Goal: Transaction & Acquisition: Purchase product/service

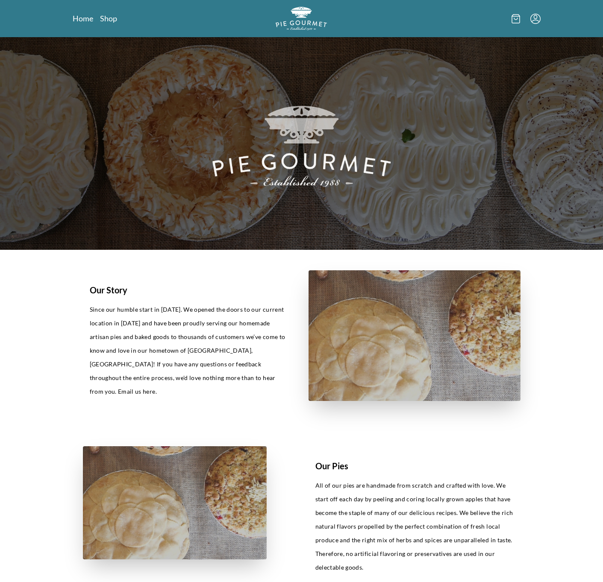
click at [535, 26] on div at bounding box center [460, 18] width 159 height 23
click at [534, 23] on icon "Menu" at bounding box center [535, 18] width 11 height 11
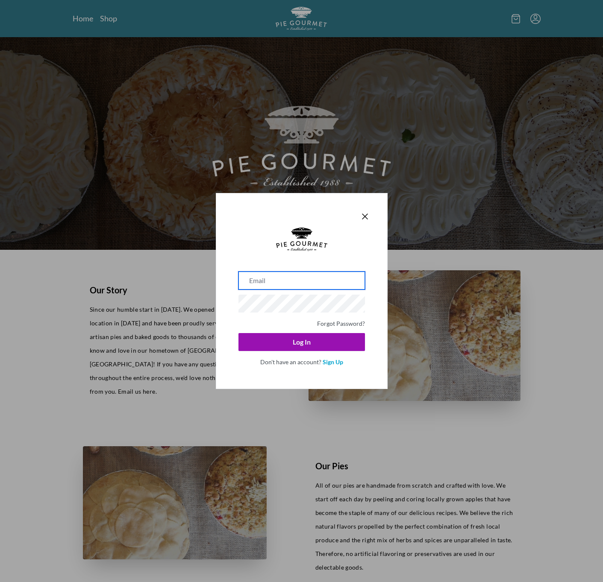
paste input "[EMAIL_ADDRESS][DOMAIN_NAME]"
type input "[EMAIL_ADDRESS][DOMAIN_NAME]"
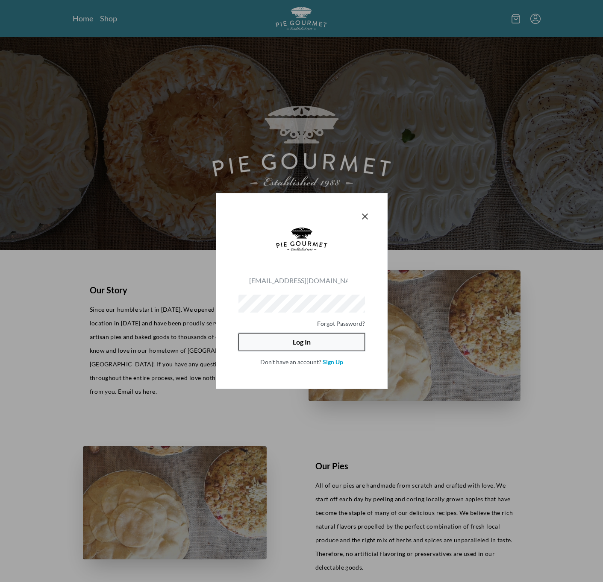
click at [316, 344] on button "Log In" at bounding box center [301, 342] width 126 height 18
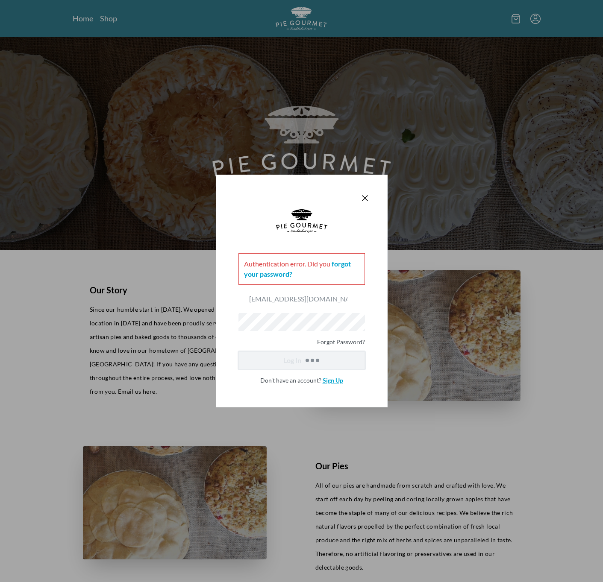
click at [338, 383] on link "Sign Up" at bounding box center [332, 380] width 21 height 7
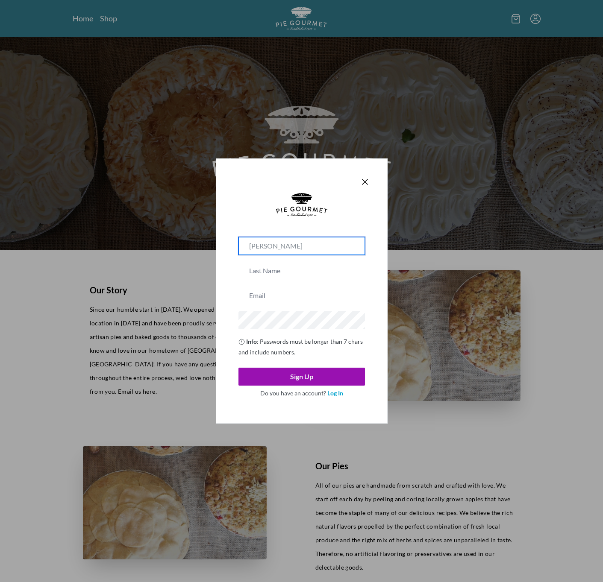
type input "[PERSON_NAME]"
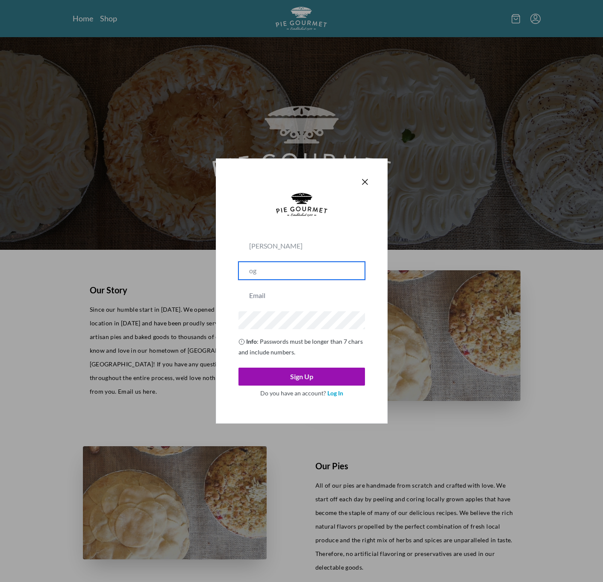
type input "o"
type input "Ogolo"
type input "[EMAIL_ADDRESS][DOMAIN_NAME]"
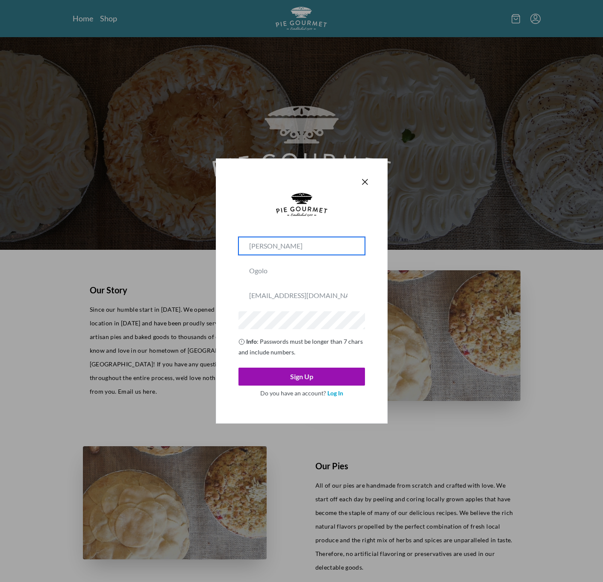
click at [339, 240] on input "[PERSON_NAME]" at bounding box center [301, 246] width 126 height 18
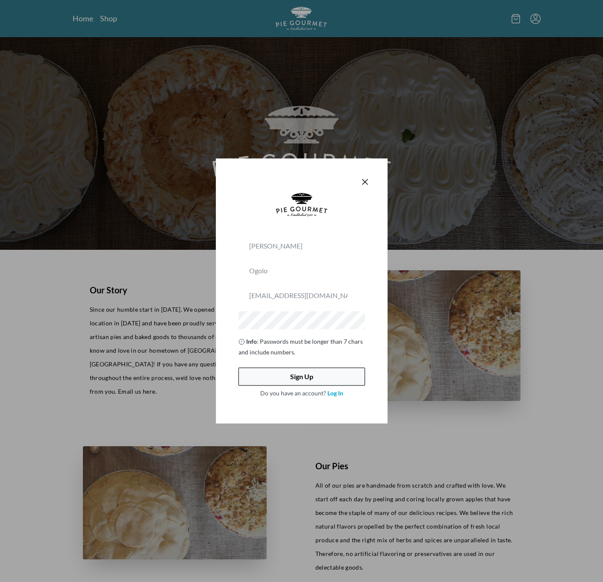
click at [314, 377] on button "Sign Up" at bounding box center [301, 377] width 126 height 18
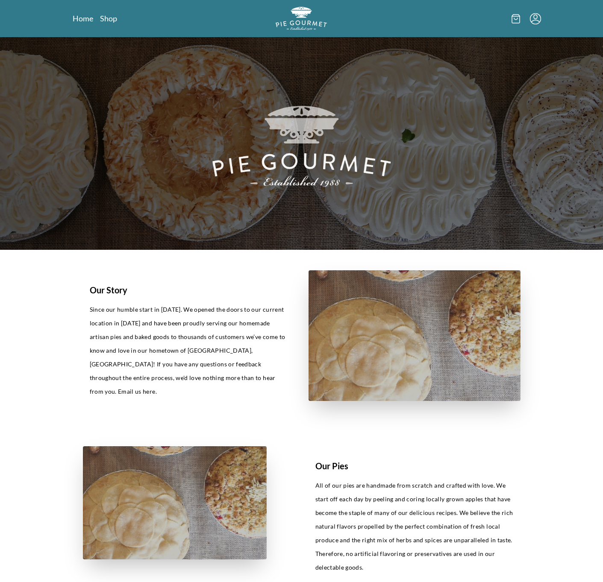
click at [533, 22] on icon "Menu" at bounding box center [535, 18] width 11 height 11
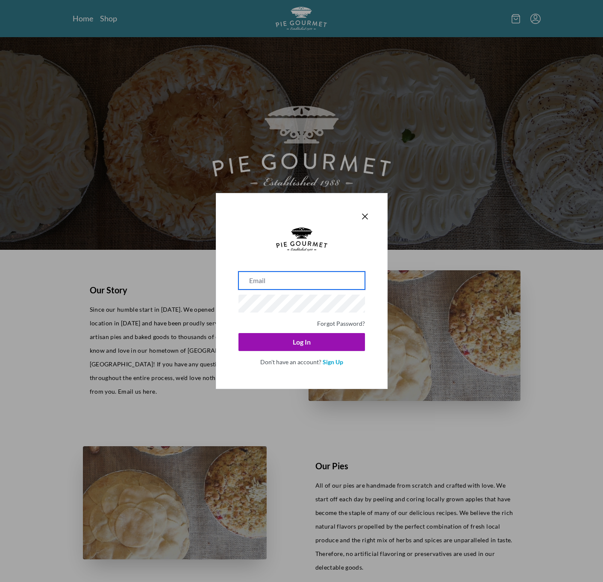
type input "[EMAIL_ADDRESS][DOMAIN_NAME]"
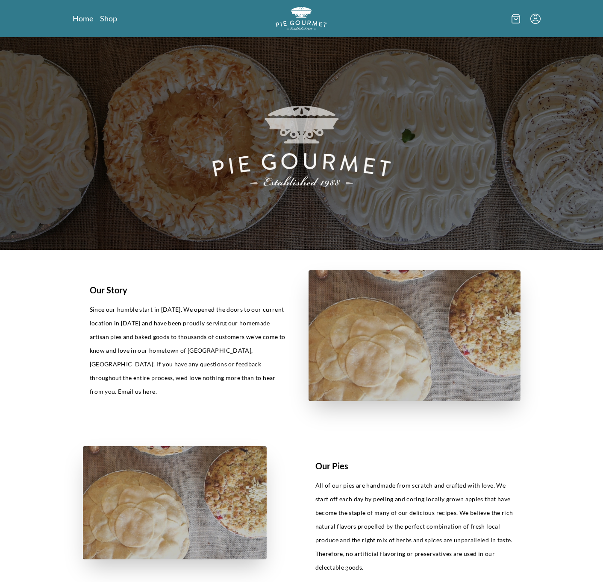
click at [533, 26] on div at bounding box center [460, 18] width 159 height 23
click at [533, 22] on li at bounding box center [535, 18] width 11 height 11
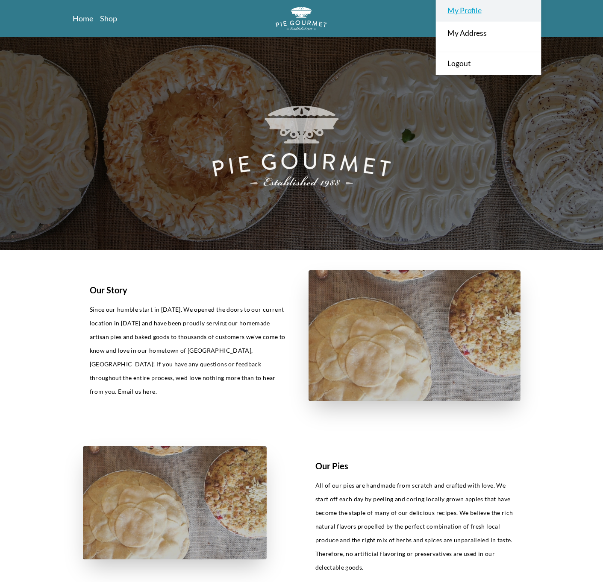
click at [486, 13] on link "My Profile" at bounding box center [488, 10] width 104 height 23
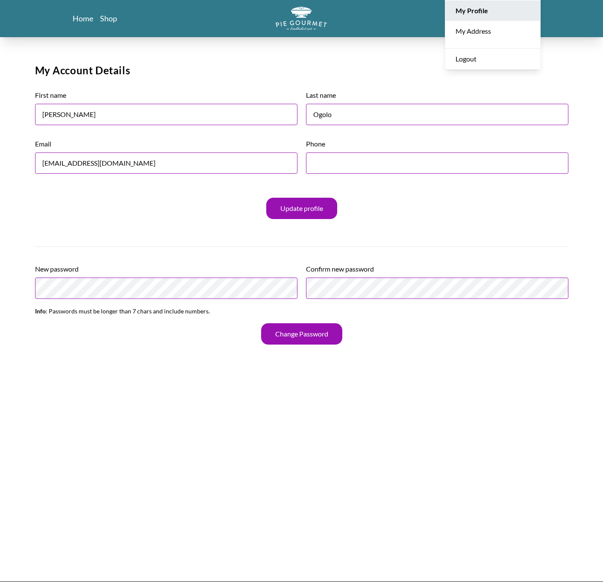
click at [500, 109] on div "Home Shop My Orders My Profile My Address Logout My Account Details First name …" at bounding box center [301, 338] width 603 height 676
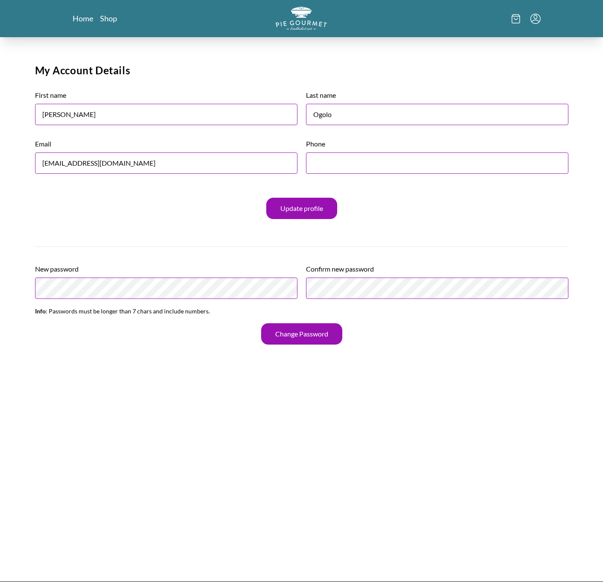
click at [385, 349] on fieldset "New password Confirm new password Info : Passwords must be longer than 7 chars …" at bounding box center [301, 304] width 533 height 94
click at [516, 28] on div at bounding box center [460, 18] width 159 height 23
click at [516, 26] on div at bounding box center [460, 18] width 159 height 23
click at [516, 19] on icon at bounding box center [516, 19] width 4 height 2
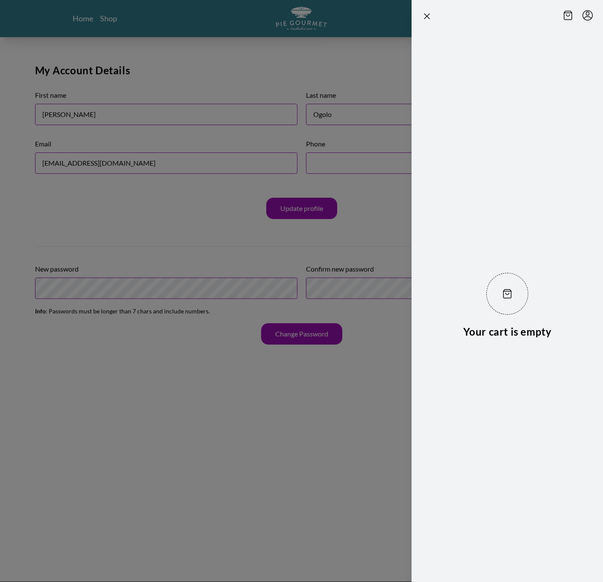
click at [425, 21] on div at bounding box center [427, 16] width 10 height 12
click at [419, 13] on header at bounding box center [506, 14] width 191 height 29
click at [425, 16] on icon "Close panel" at bounding box center [427, 16] width 10 height 10
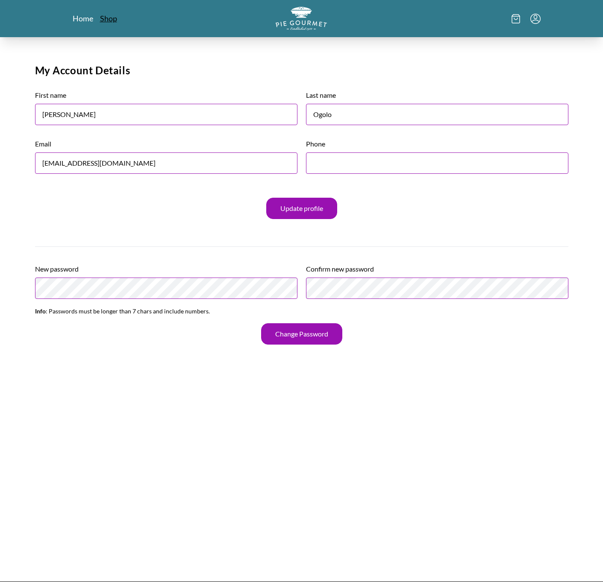
click at [111, 18] on link "Shop" at bounding box center [108, 18] width 17 height 10
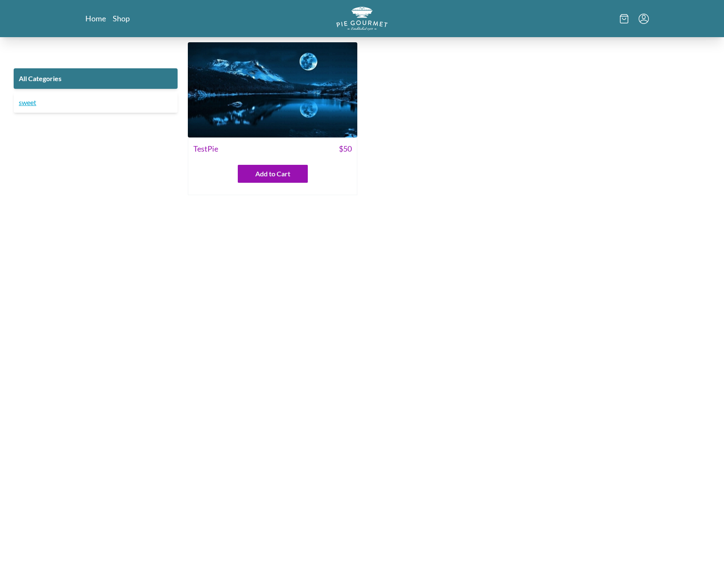
click at [122, 99] on link "sweet" at bounding box center [96, 102] width 164 height 21
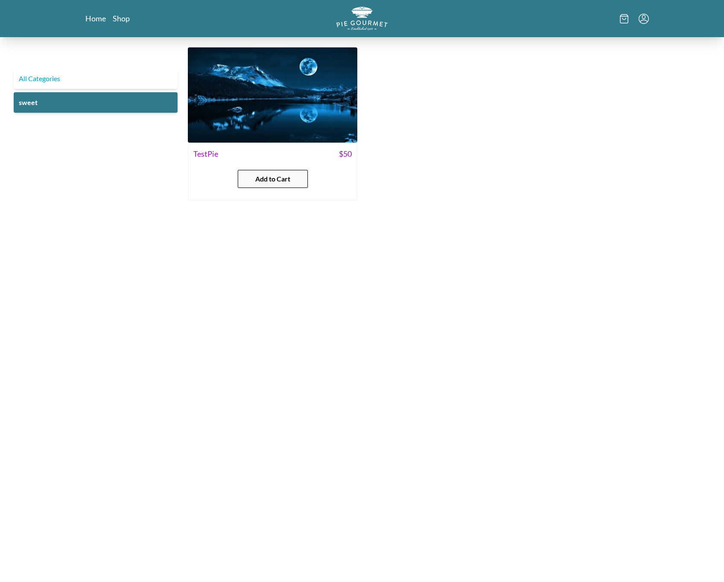
click at [284, 179] on span "Add to Cart" at bounding box center [272, 179] width 35 height 10
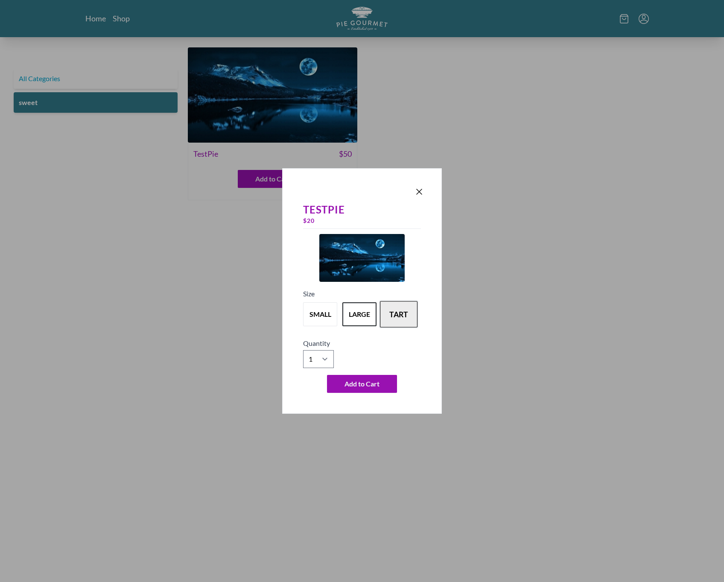
click at [410, 321] on button "tart" at bounding box center [399, 314] width 38 height 26
click at [420, 189] on icon "Close panel" at bounding box center [419, 192] width 10 height 10
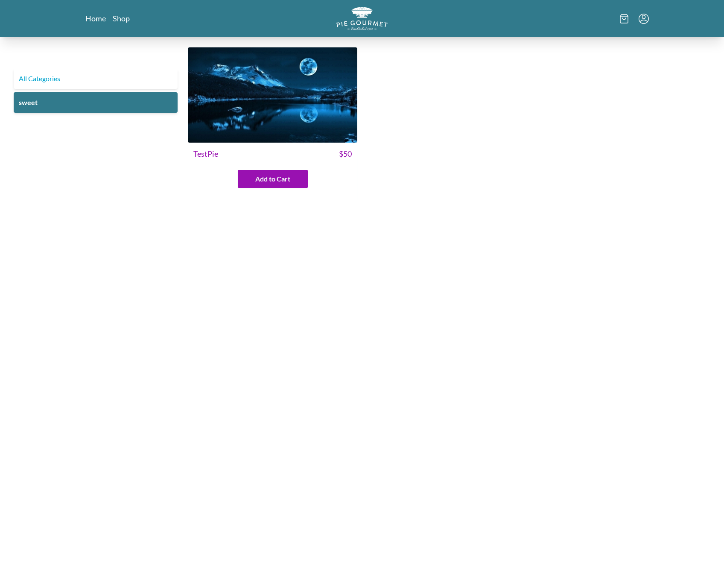
click at [266, 89] on img at bounding box center [273, 94] width 170 height 95
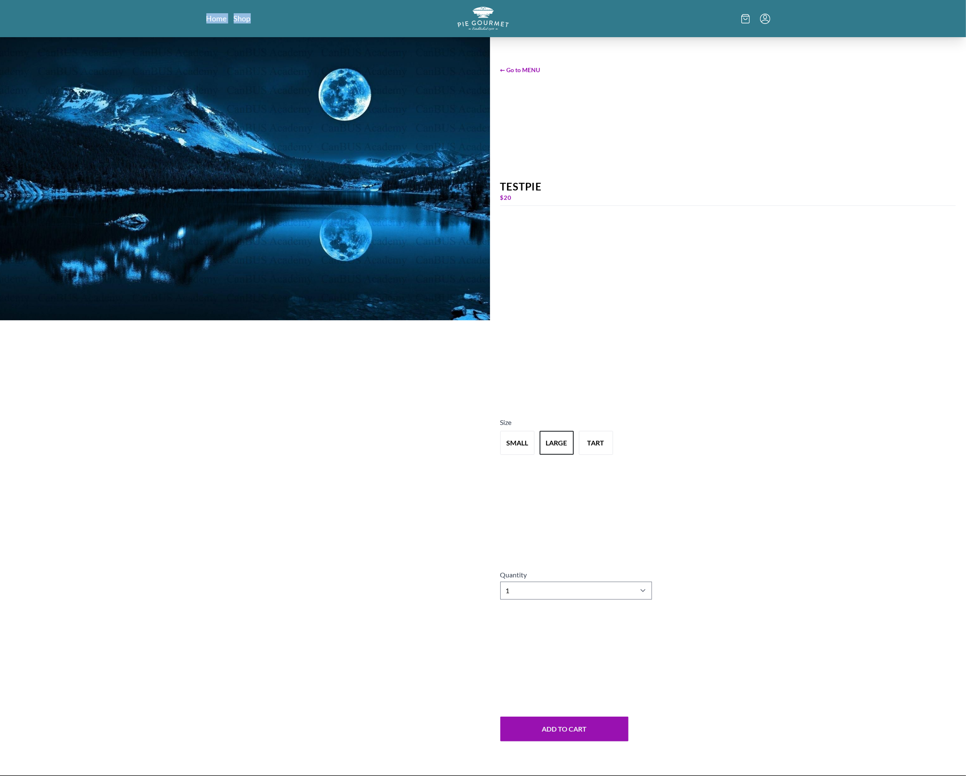
click at [24, 5] on div "Home Shop" at bounding box center [483, 18] width 966 height 37
click at [580, 582] on div "← Go to MENU TestPie $ 20 Size small large tart Quantity 1 2 3 4 5 6 7 8 9 10 A…" at bounding box center [728, 406] width 476 height 738
select select "5"
click at [515, 447] on button "small" at bounding box center [517, 443] width 38 height 26
click at [601, 453] on button "tart" at bounding box center [596, 443] width 38 height 26
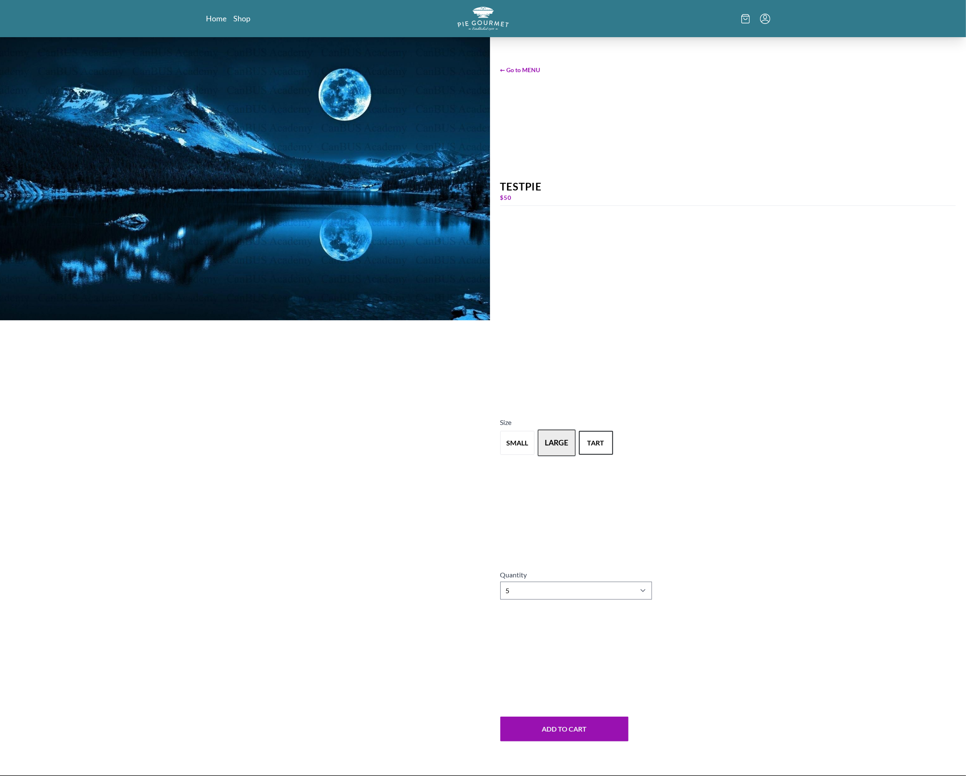
click at [571, 445] on button "large" at bounding box center [557, 443] width 38 height 26
click at [520, 448] on button "small" at bounding box center [517, 443] width 38 height 26
click at [549, 448] on button "large" at bounding box center [557, 443] width 38 height 26
click at [566, 582] on button "Add to Cart" at bounding box center [564, 729] width 128 height 25
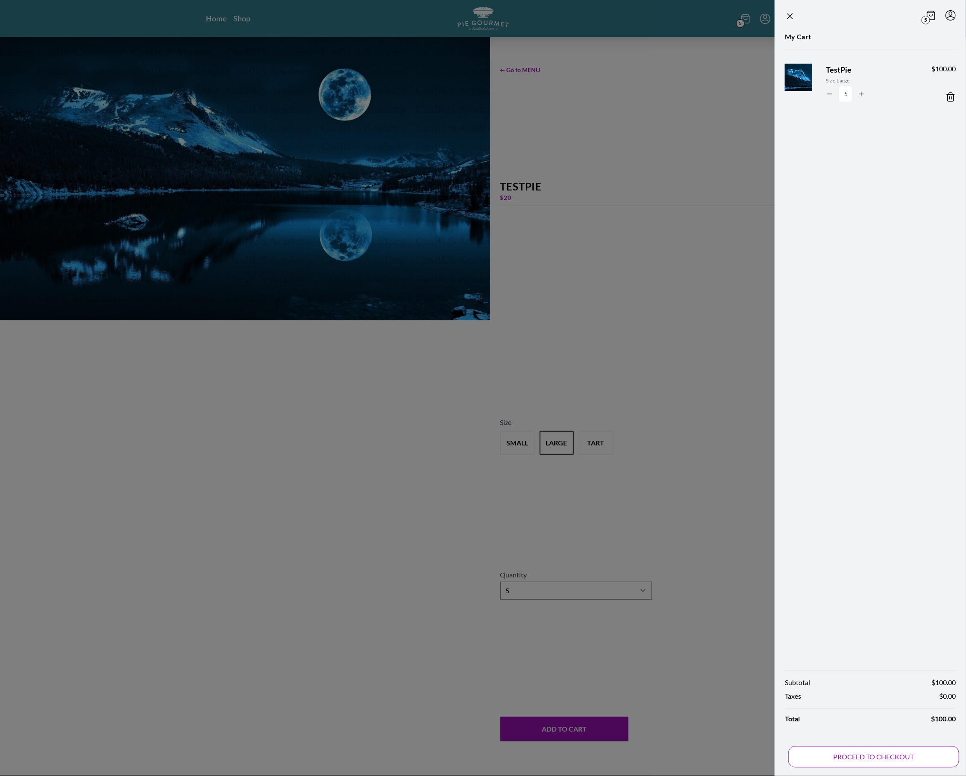
click at [602, 582] on button "PROCEED TO CHECKOUT" at bounding box center [873, 756] width 171 height 21
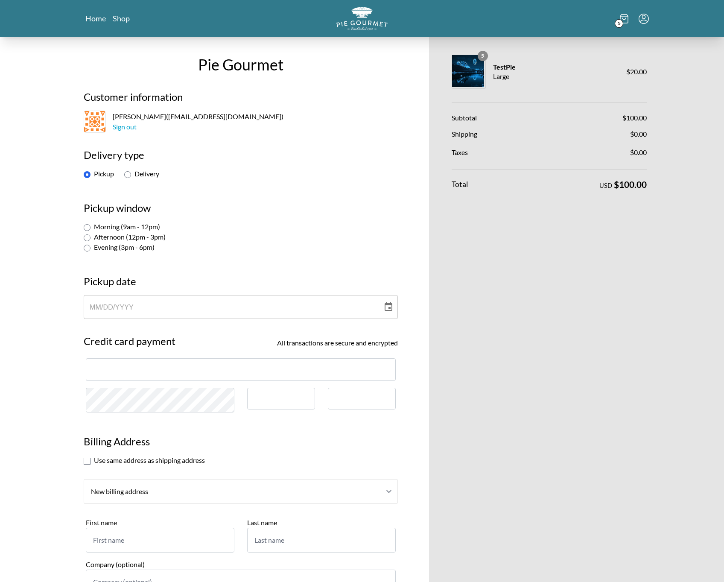
click at [106, 231] on div "Morning (9am - 12pm)" at bounding box center [241, 227] width 314 height 10
click at [108, 227] on label "Morning (9am - 12pm)" at bounding box center [122, 227] width 76 height 8
click at [91, 227] on input "Morning (9am - 12pm)" at bounding box center [87, 227] width 7 height 7
radio input "true"
click at [109, 290] on h3 "Pickup date" at bounding box center [241, 285] width 314 height 21
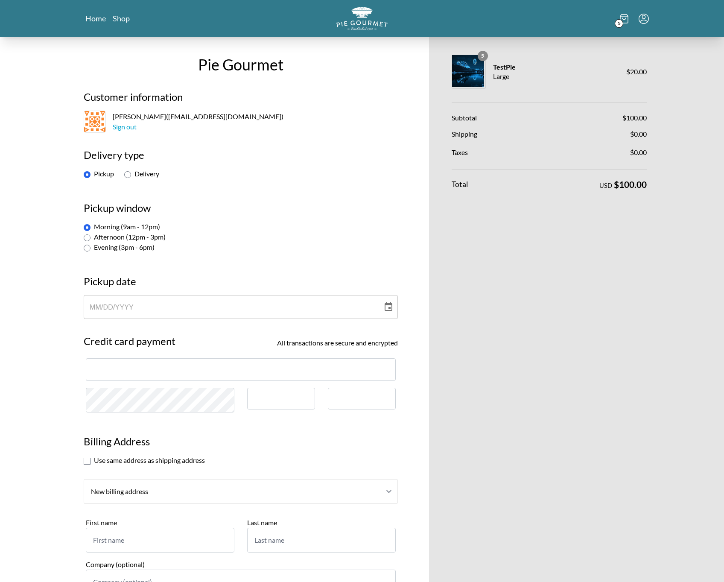
click at [109, 299] on div "MM / DD / YYYY" at bounding box center [233, 307] width 287 height 24
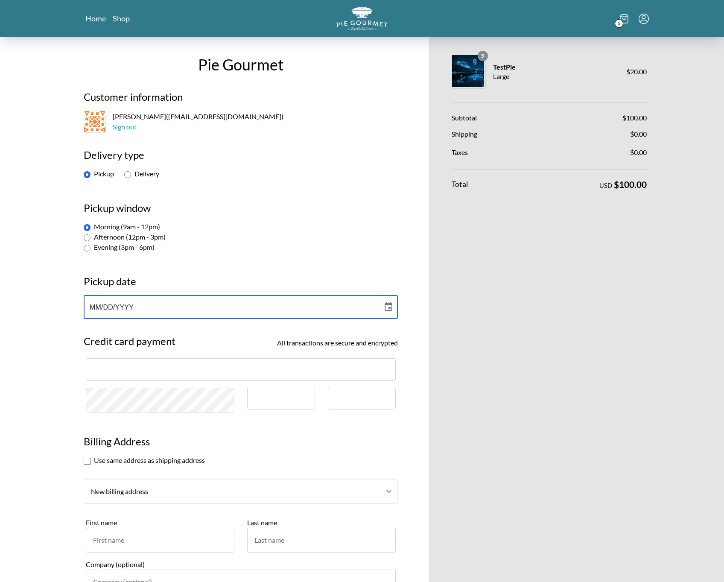
click at [393, 310] on icon "Choose date" at bounding box center [389, 307] width 10 height 10
click at [171, 278] on h3 "Pickup date" at bounding box center [241, 285] width 314 height 21
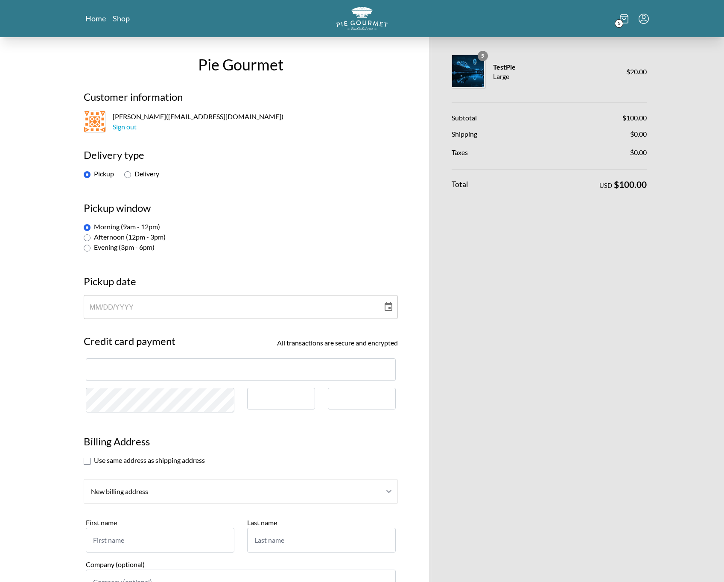
click at [145, 179] on div "Pickup Delivery" at bounding box center [241, 174] width 314 height 10
click at [145, 173] on label "Delivery" at bounding box center [141, 174] width 35 height 8
click at [131, 173] on input "Delivery" at bounding box center [127, 174] width 7 height 7
radio input "true"
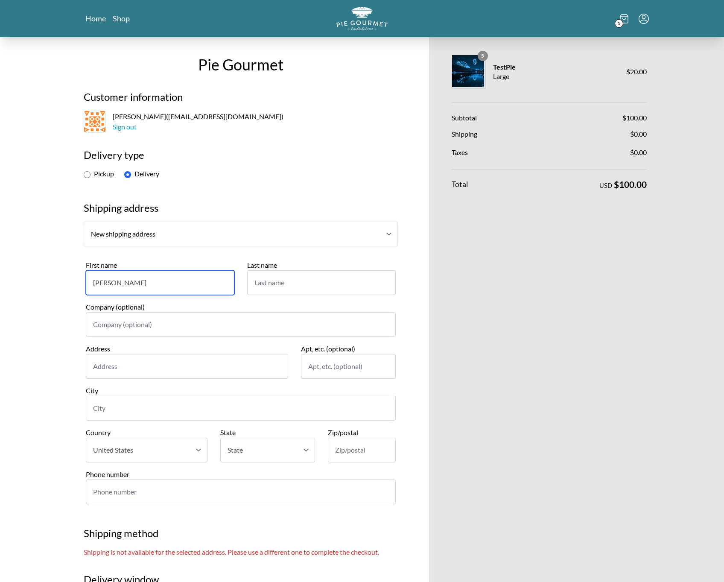
type input "[PERSON_NAME]"
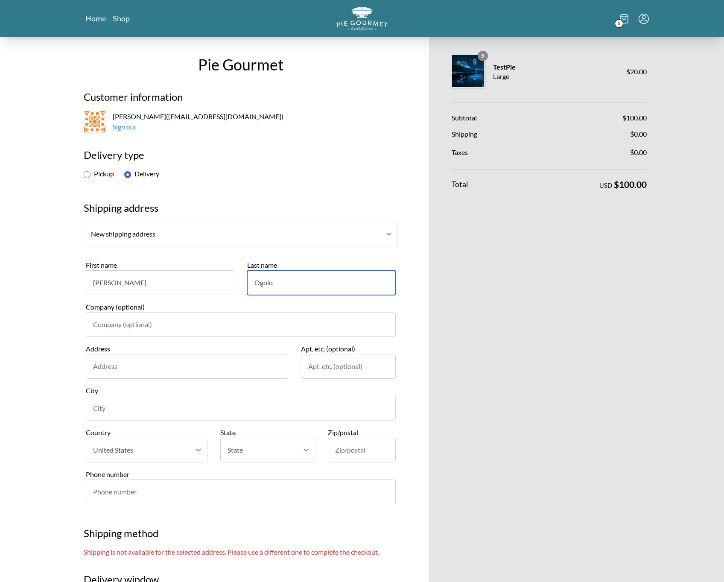
type input "Ogolo"
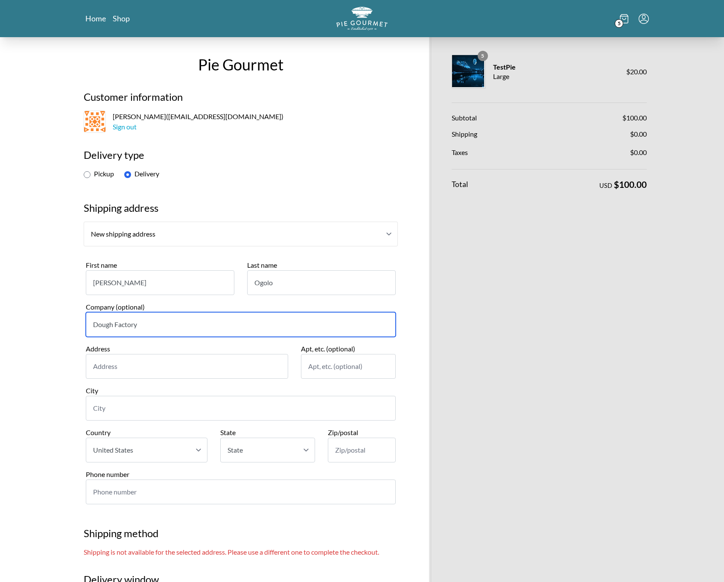
type input "Dough Factory"
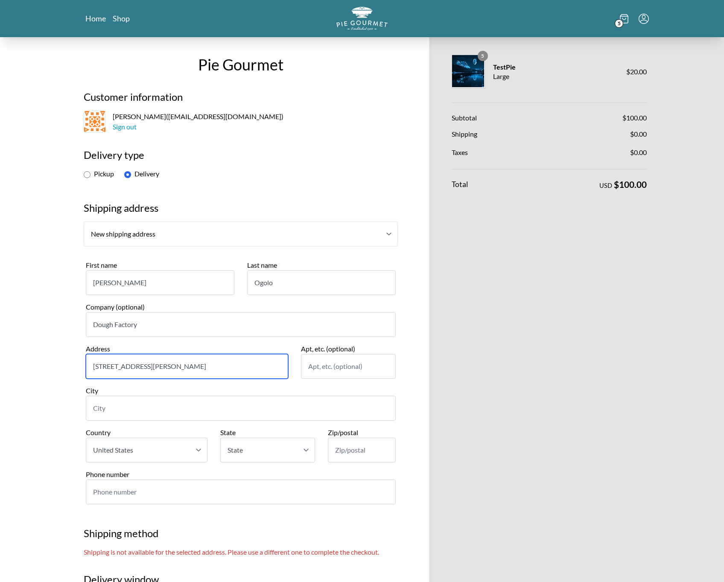
type input "[STREET_ADDRESS][PERSON_NAME]"
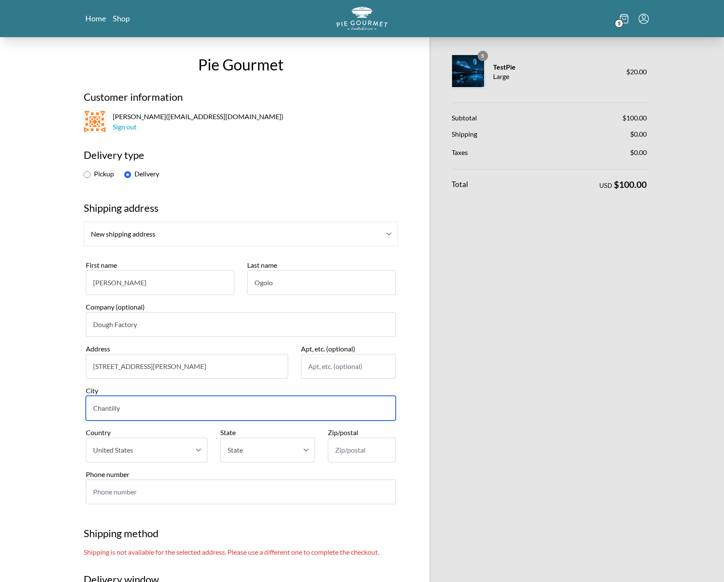
type input "Chantilly"
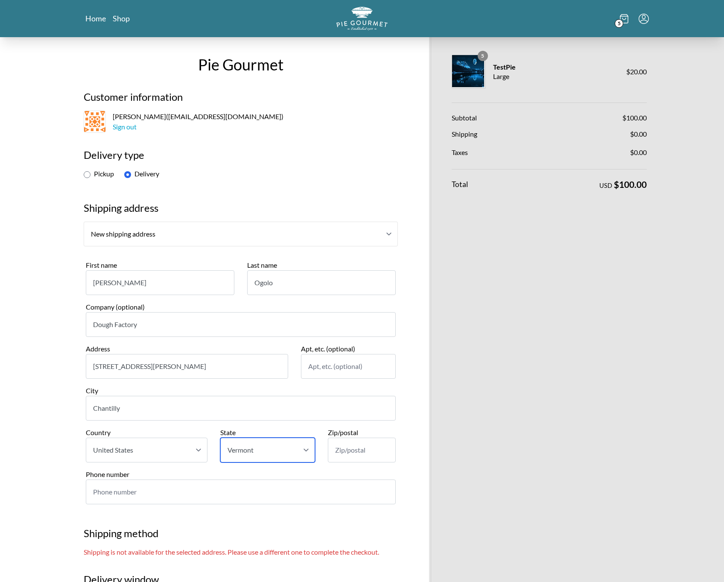
select select "VA"
type input "20151"
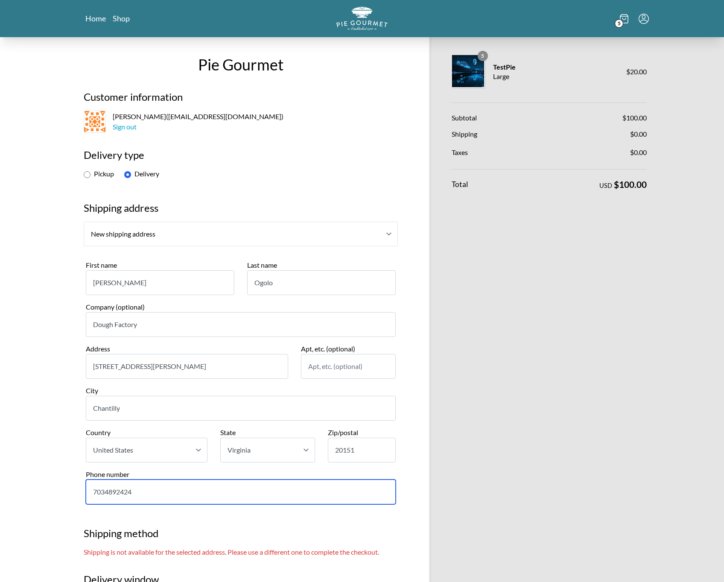
type input "7034892424"
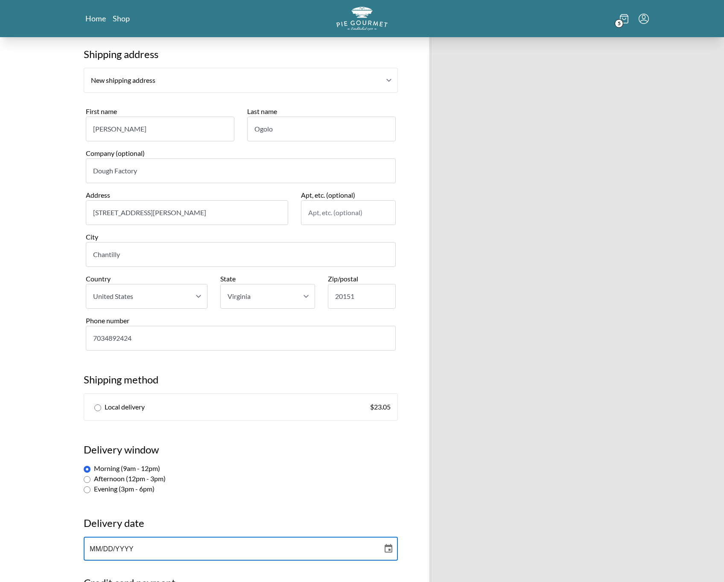
scroll to position [152, 0]
click at [113, 409] on span "Local delivery" at bounding box center [125, 408] width 40 height 10
radio input "true"
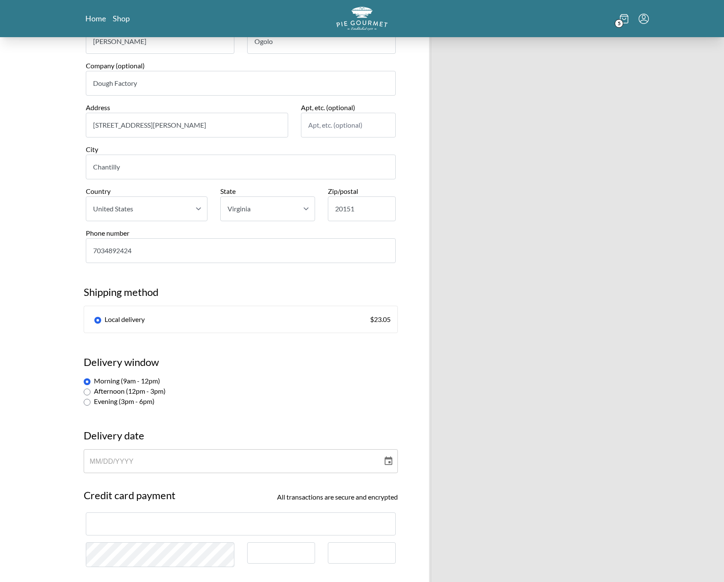
scroll to position [242, 0]
click at [138, 461] on div "MM / DD / YYYY" at bounding box center [233, 460] width 287 height 24
click at [390, 467] on button "Choose date" at bounding box center [388, 460] width 17 height 17
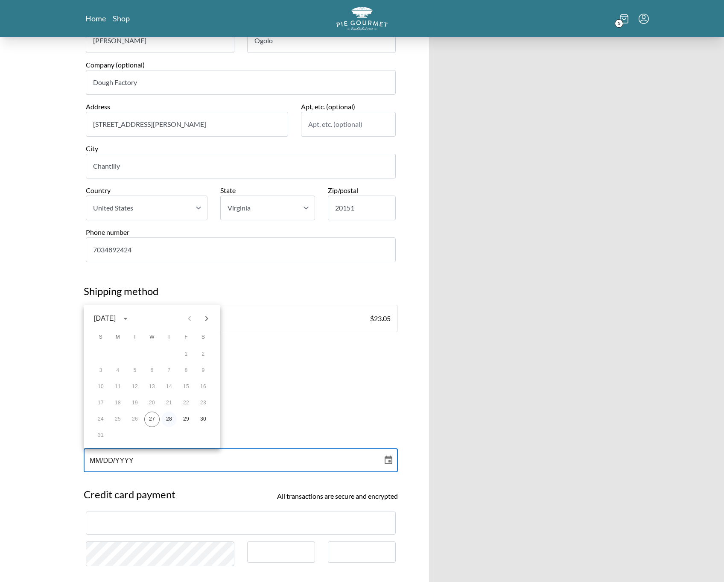
click at [167, 416] on button "28" at bounding box center [168, 419] width 15 height 15
type input "[DATE]"
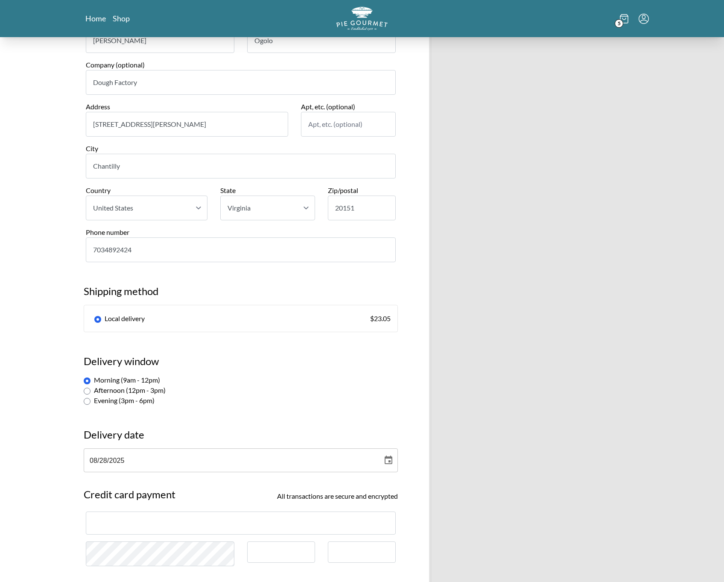
click at [137, 388] on label "Afternoon (12pm - 3pm)" at bounding box center [125, 390] width 82 height 8
click at [91, 388] on input "Afternoon (12pm - 3pm)" at bounding box center [87, 391] width 7 height 7
radio input "true"
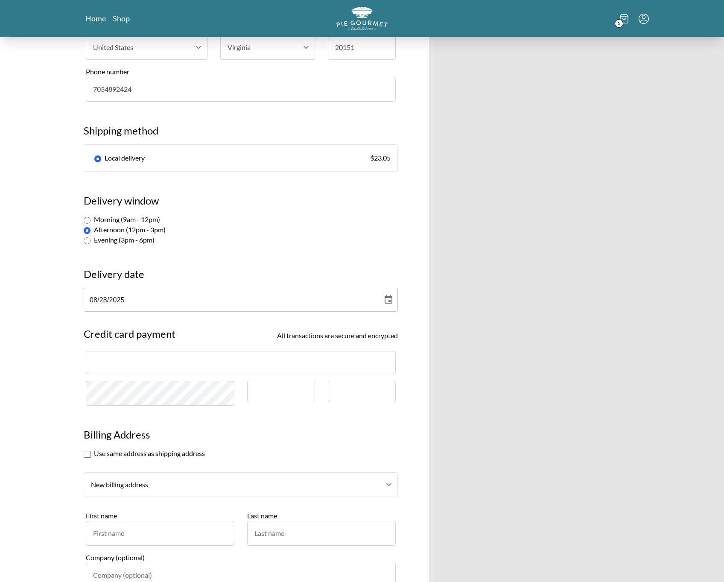
scroll to position [413, 0]
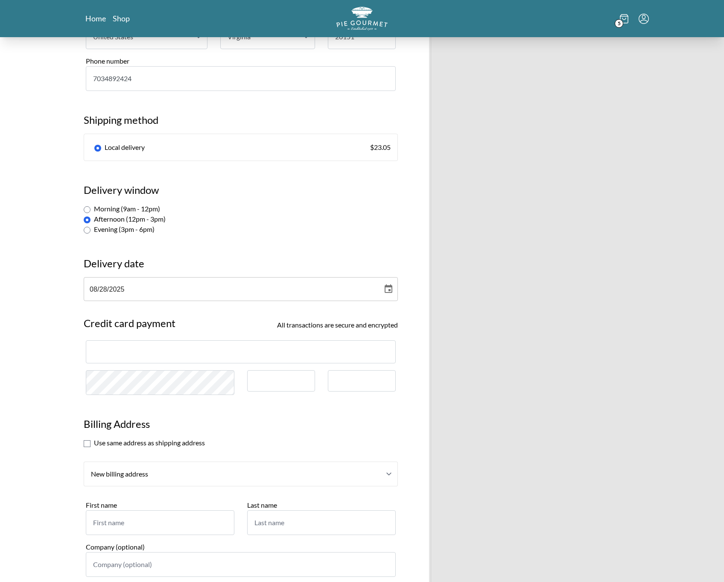
click at [147, 342] on div at bounding box center [241, 351] width 310 height 23
click at [147, 347] on div at bounding box center [241, 351] width 310 height 23
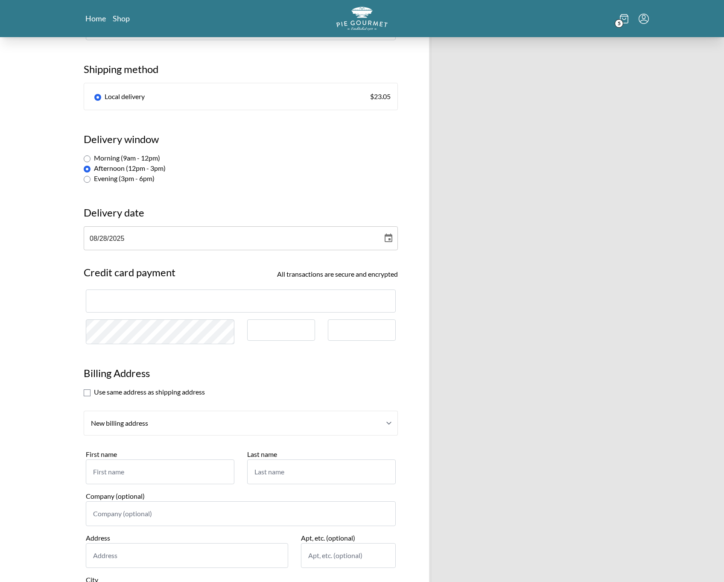
scroll to position [482, 0]
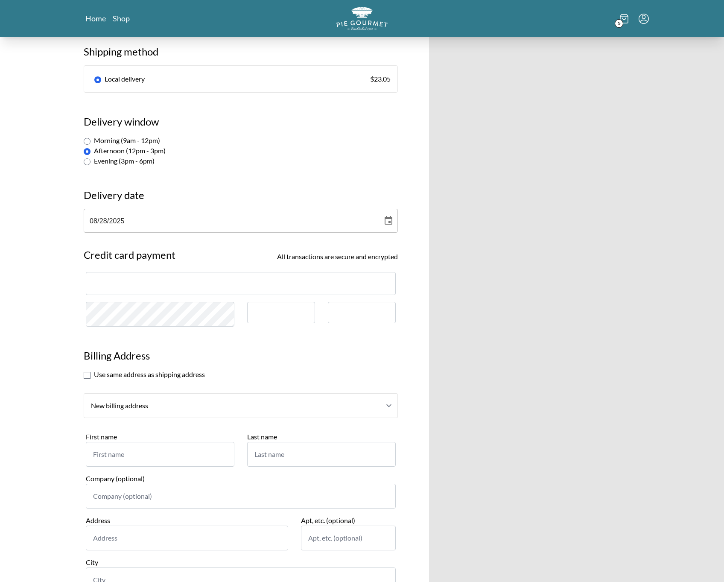
click at [127, 378] on section "Use same address as shipping address" at bounding box center [241, 374] width 314 height 10
click at [90, 375] on input "checkbox" at bounding box center [87, 375] width 7 height 7
checkbox input "true"
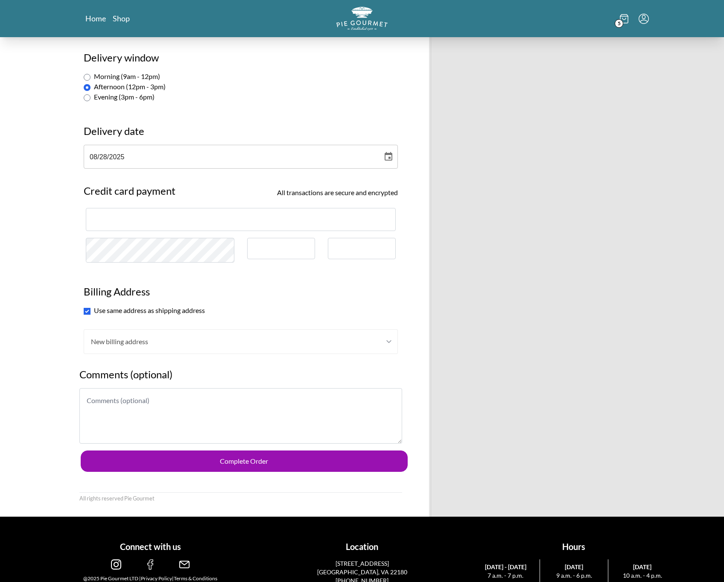
scroll to position [542, 0]
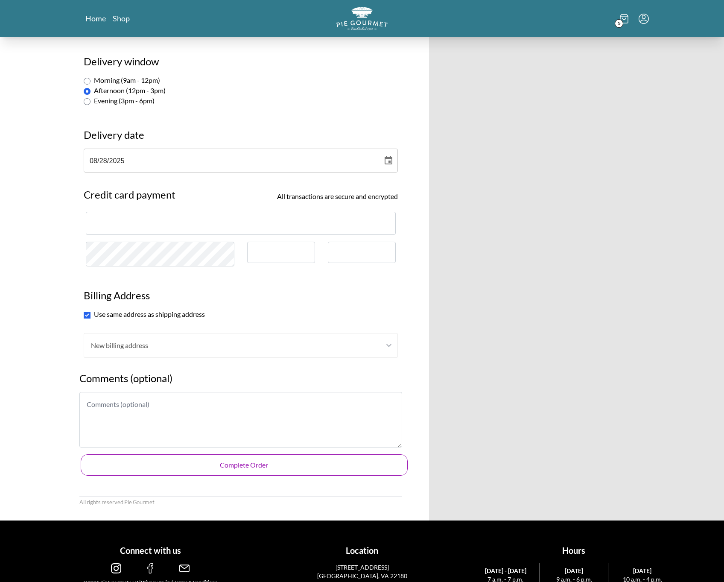
click at [323, 469] on button "Complete Order" at bounding box center [244, 464] width 327 height 21
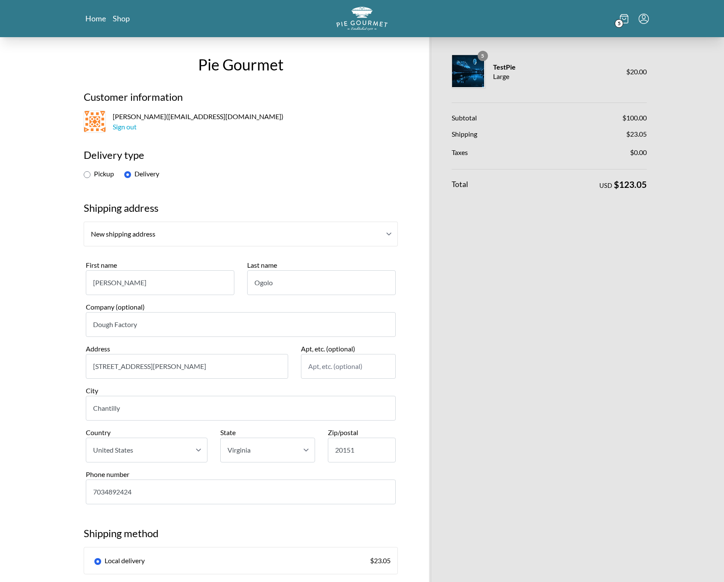
scroll to position [0, 0]
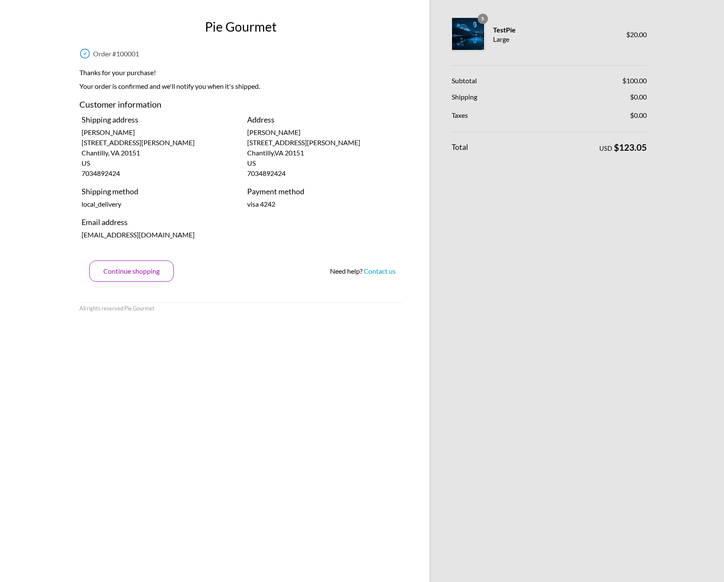
click at [127, 281] on button "Continue shopping" at bounding box center [131, 271] width 85 height 21
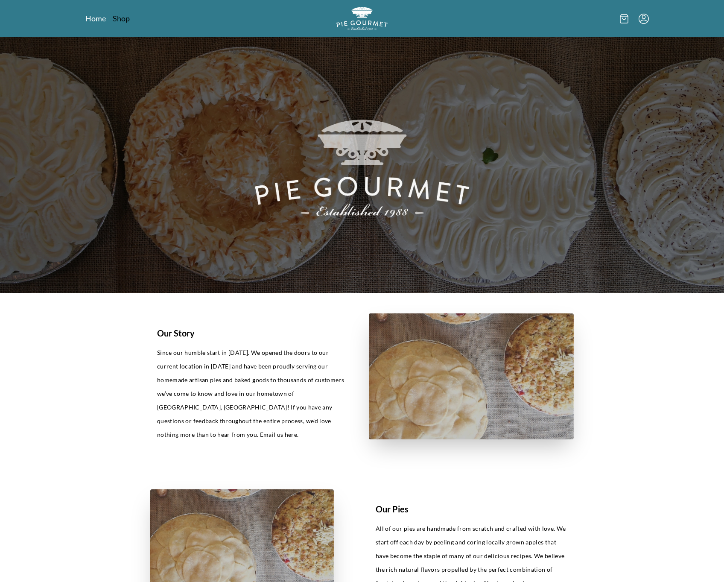
click at [120, 14] on link "Shop" at bounding box center [121, 18] width 17 height 10
click at [602, 17] on icon at bounding box center [624, 18] width 9 height 10
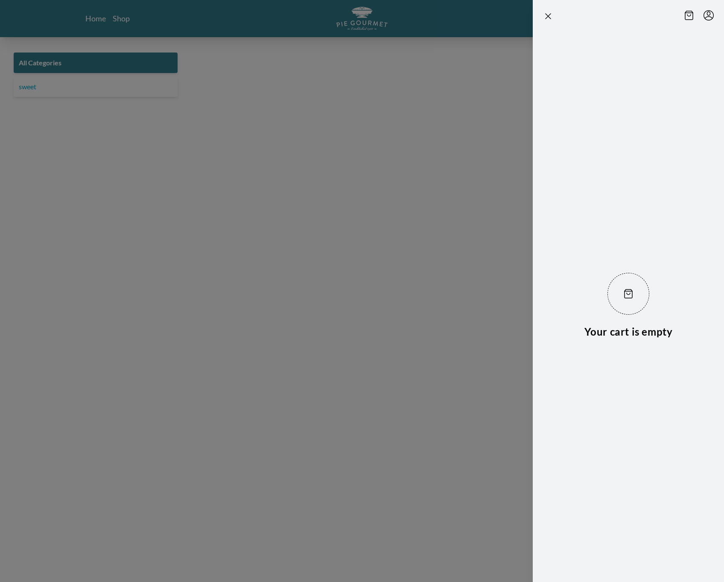
click at [602, 19] on div at bounding box center [628, 16] width 171 height 12
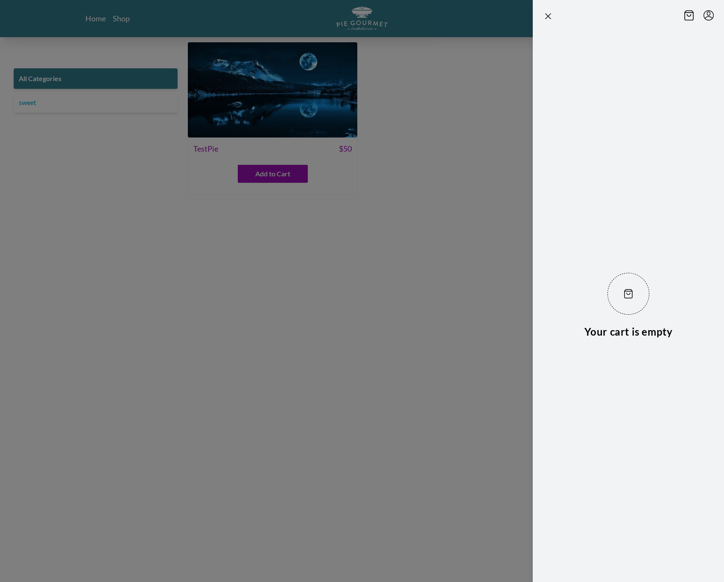
click at [602, 18] on icon at bounding box center [689, 15] width 9 height 10
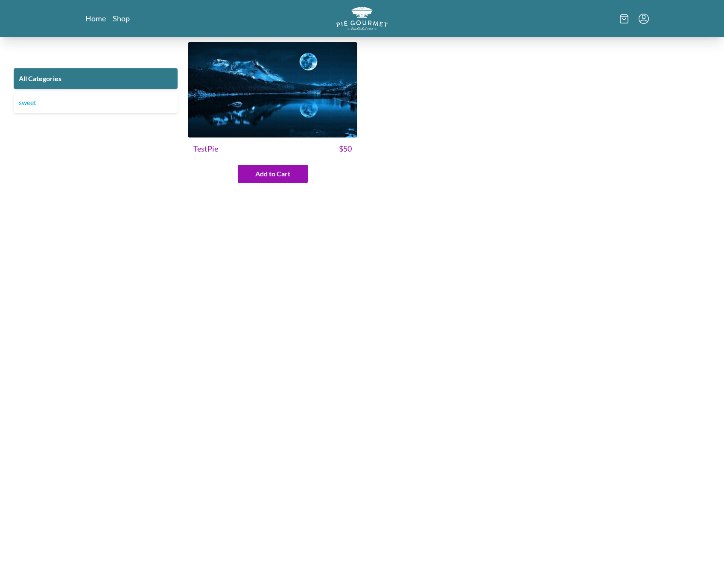
click at [254, 122] on img at bounding box center [273, 89] width 170 height 95
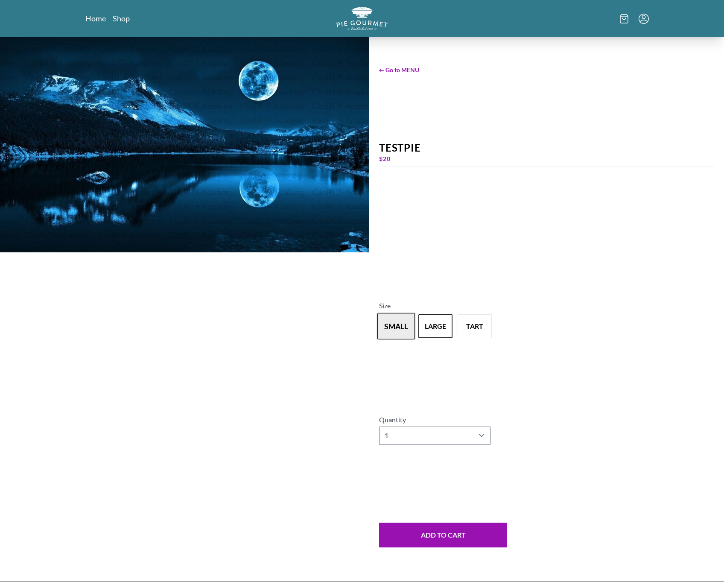
click at [386, 325] on button "small" at bounding box center [397, 327] width 38 height 26
select select "4"
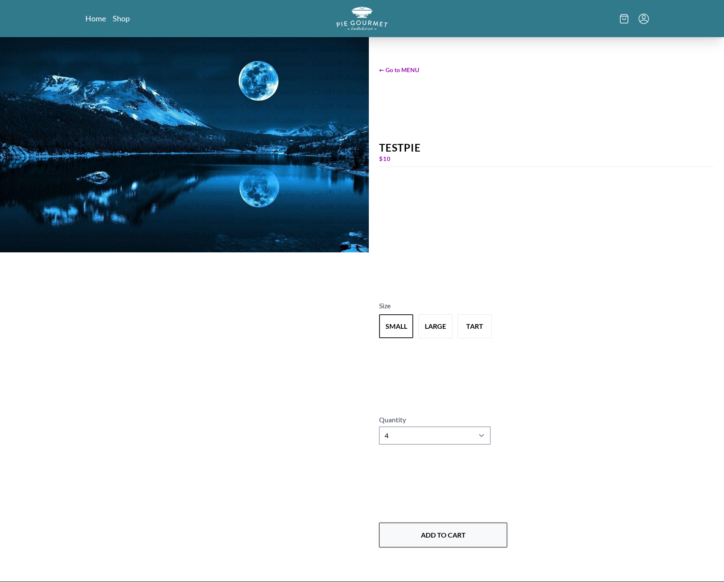
click at [434, 541] on button "Add to Cart" at bounding box center [443, 535] width 128 height 25
click at [602, 308] on div "Size small large tart" at bounding box center [546, 322] width 335 height 43
click at [0, 0] on vercel-live-feedback at bounding box center [0, 0] width 0 height 0
click at [588, 169] on div "← Go to MENU TestPie $ 10 Size small large tart Quantity 1 2 3 4 5 6 7 8 9 10 A…" at bounding box center [546, 309] width 355 height 545
click at [602, 23] on ul at bounding box center [634, 19] width 29 height 10
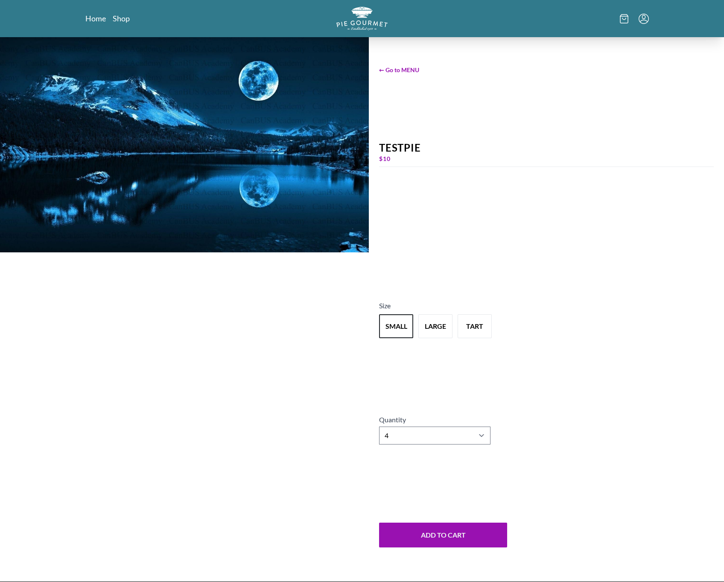
click at [602, 13] on div "Home Shop" at bounding box center [362, 18] width 656 height 37
click at [602, 15] on ul at bounding box center [634, 19] width 29 height 10
click at [602, 16] on icon at bounding box center [624, 18] width 9 height 10
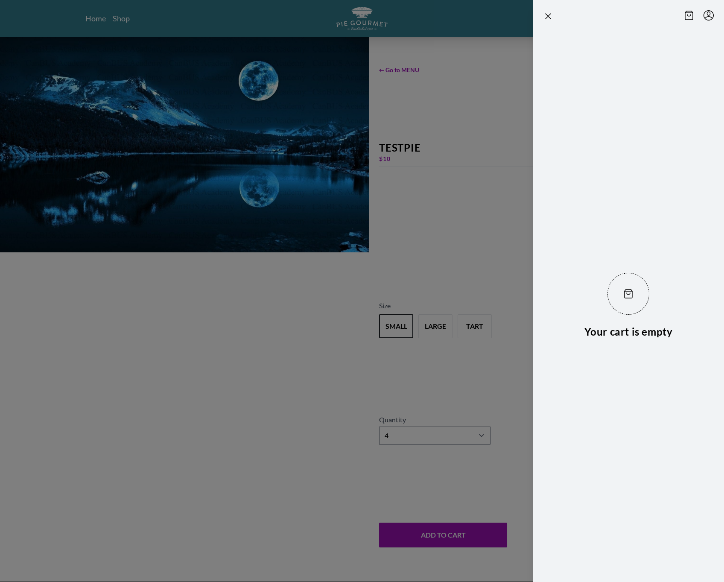
click at [481, 423] on div at bounding box center [362, 291] width 724 height 582
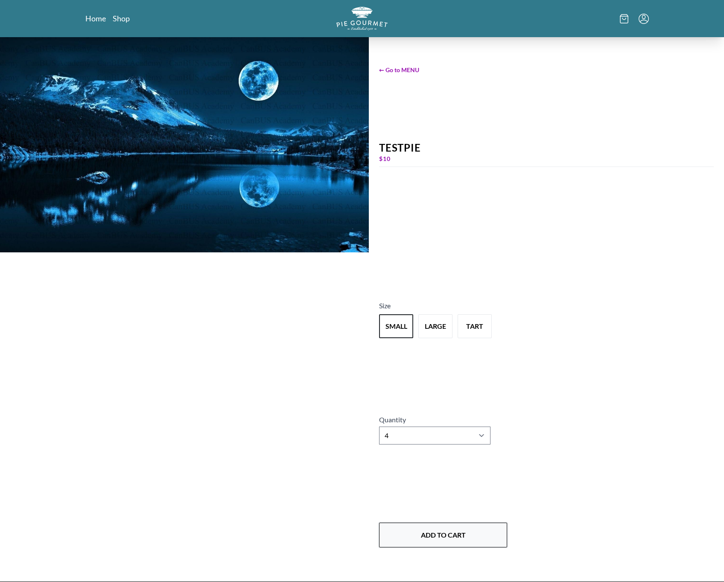
click at [438, 529] on button "Add to Cart" at bounding box center [443, 535] width 128 height 25
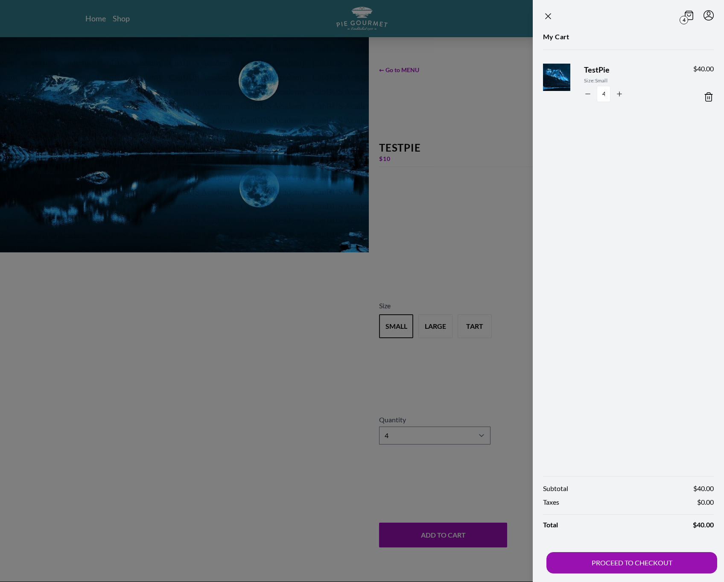
click at [448, 208] on div at bounding box center [362, 291] width 724 height 582
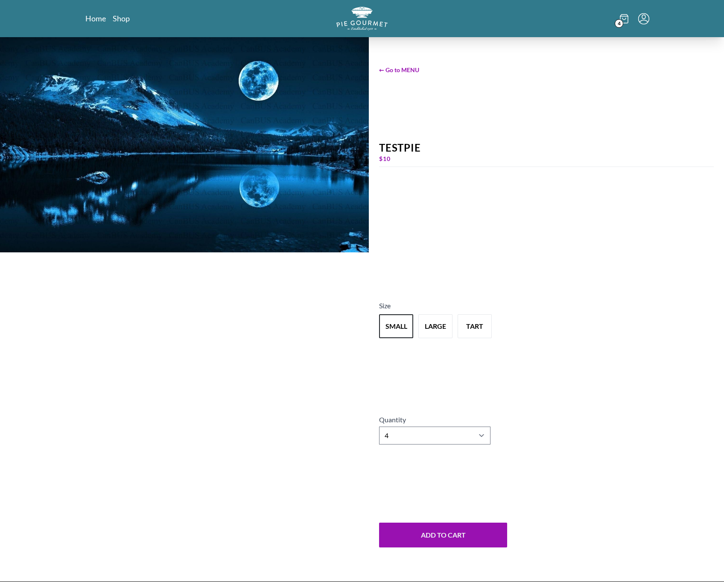
click at [602, 19] on li at bounding box center [644, 18] width 11 height 11
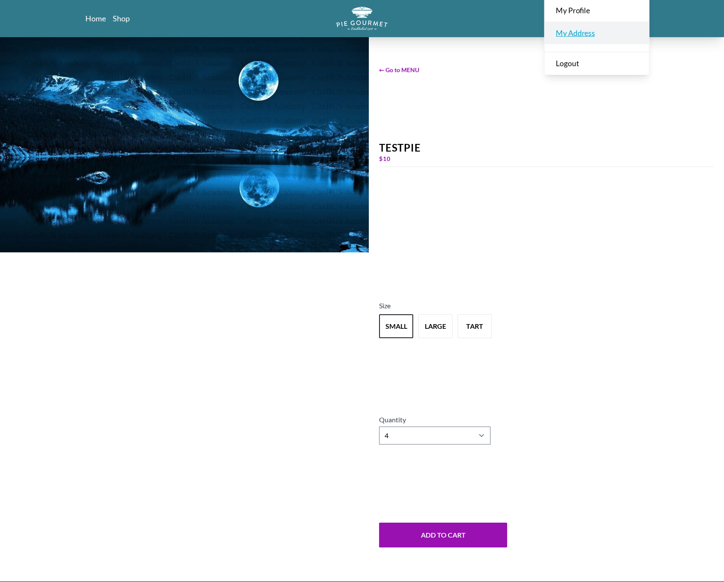
click at [602, 32] on link "My Address" at bounding box center [597, 32] width 104 height 23
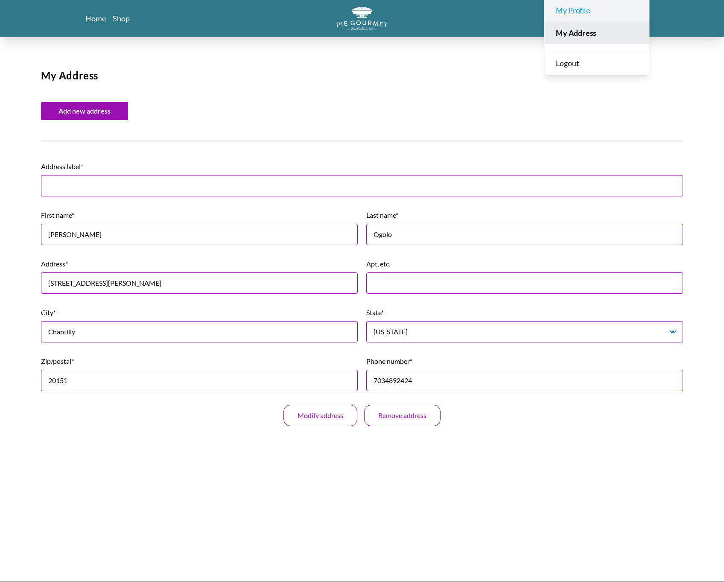
click at [592, 7] on link "My Profile" at bounding box center [597, 10] width 104 height 23
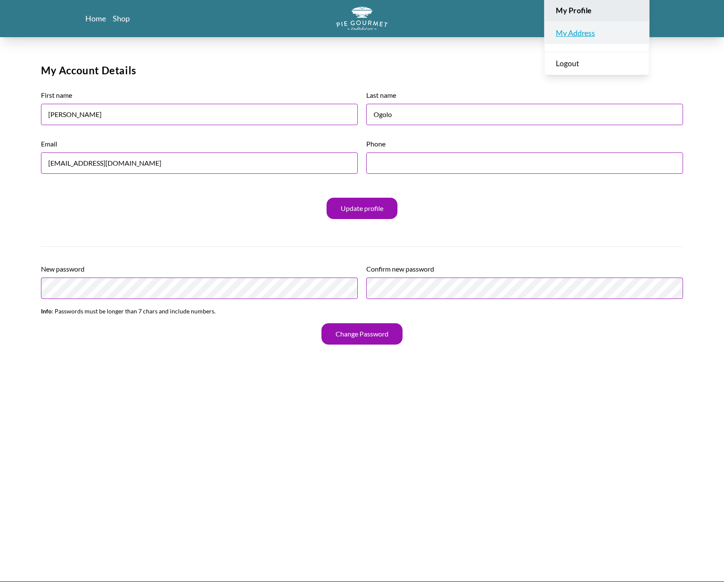
click at [572, 33] on link "My Address" at bounding box center [597, 32] width 104 height 23
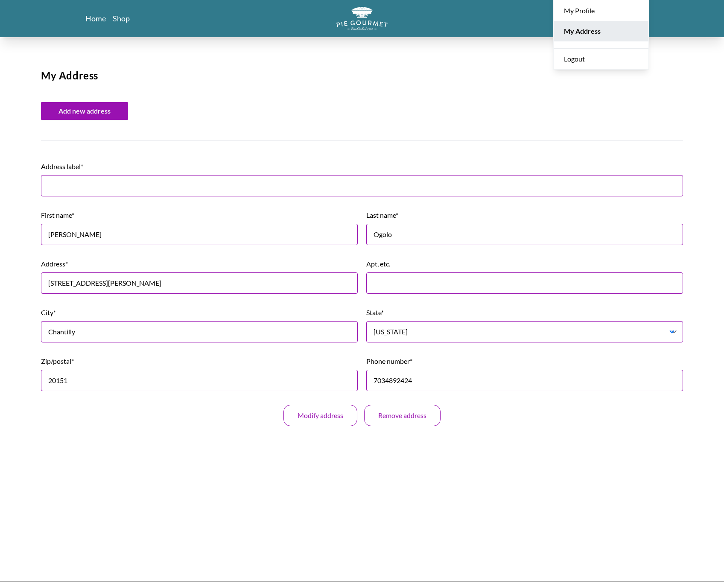
click at [445, 54] on div "Home Shop 4 My Orders My Profile My Address Logout My Address Add new address A…" at bounding box center [362, 333] width 724 height 667
click at [602, 24] on div "4" at bounding box center [553, 18] width 191 height 23
click at [602, 24] on span "4" at bounding box center [618, 23] width 9 height 9
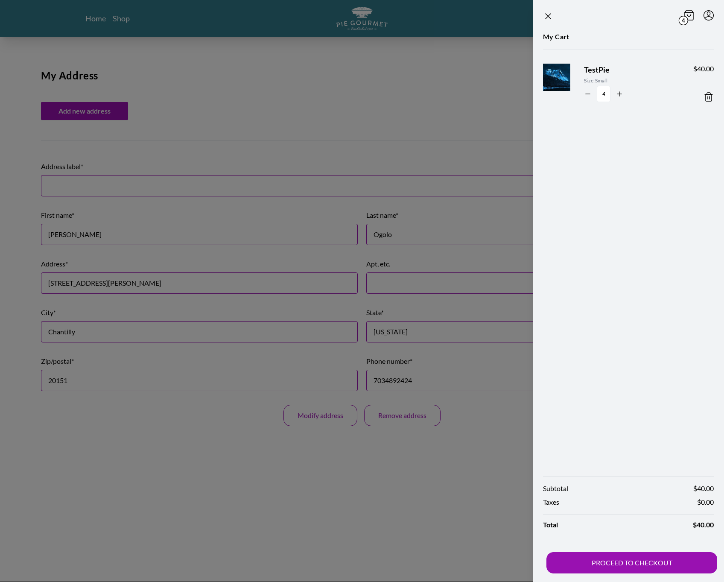
click at [602, 18] on icon at bounding box center [689, 15] width 9 height 10
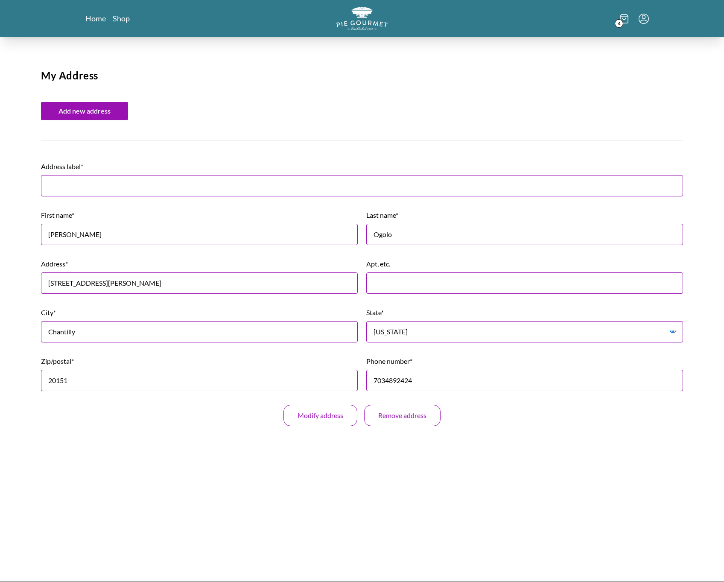
click at [602, 10] on div "4" at bounding box center [553, 18] width 191 height 23
click at [602, 22] on icon at bounding box center [624, 18] width 9 height 10
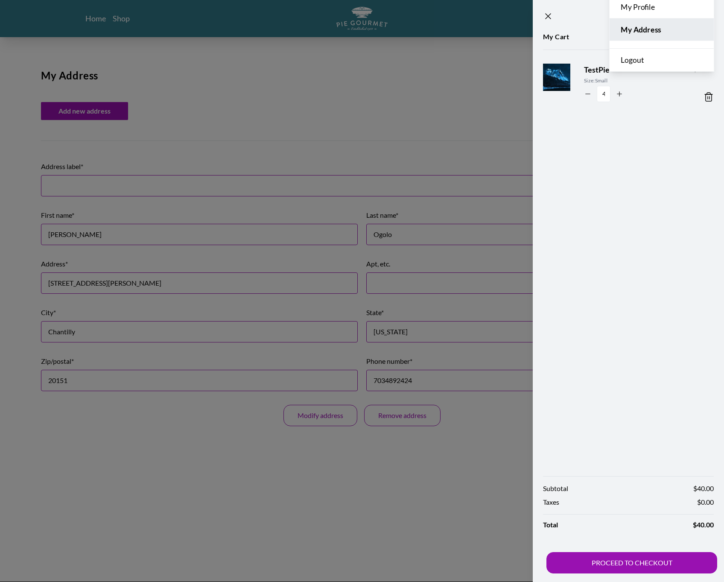
click at [602, 19] on li "My Orders My Profile My Address Logout" at bounding box center [708, 15] width 11 height 11
click at [602, 18] on div "My Orders My Profile My Address Logout" at bounding box center [662, 21] width 105 height 99
click at [602, 12] on link "My Profile" at bounding box center [662, 6] width 104 height 23
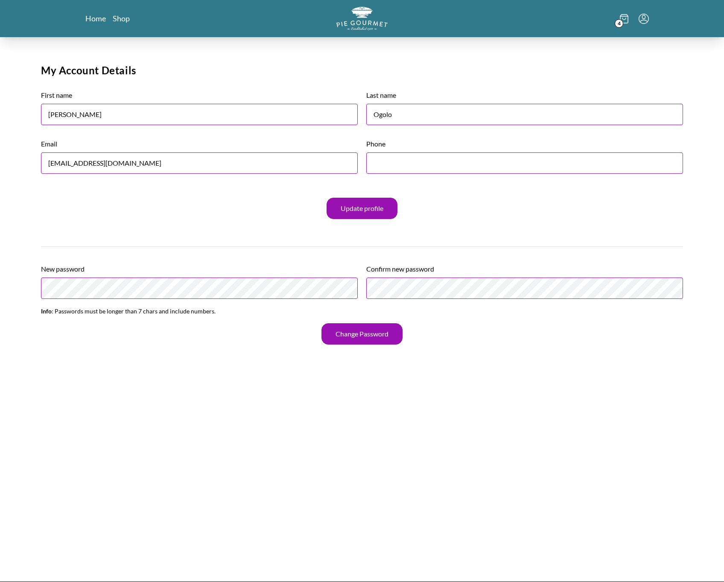
click at [602, 14] on ul "4" at bounding box center [634, 19] width 29 height 10
click at [602, 16] on icon at bounding box center [624, 16] width 9 height 0
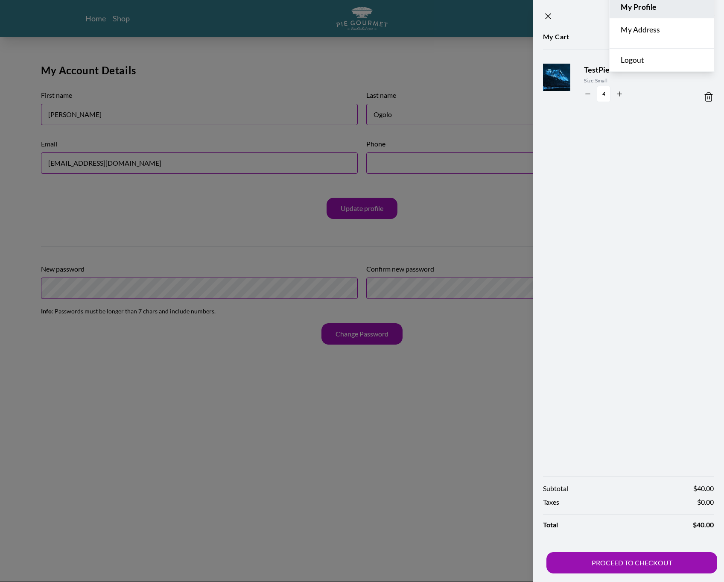
click at [602, 15] on li "My Orders My Profile My Address Logout" at bounding box center [708, 15] width 11 height 11
click at [602, 32] on link "My Address" at bounding box center [662, 29] width 104 height 23
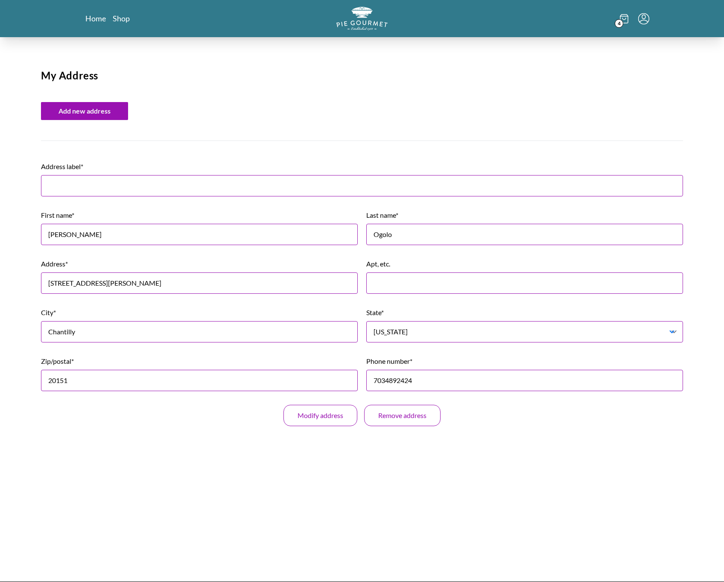
click at [602, 18] on li at bounding box center [644, 18] width 11 height 11
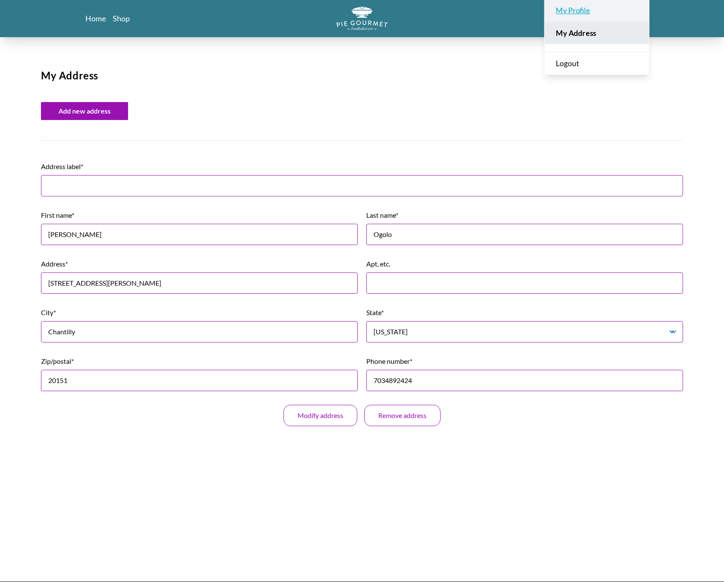
click at [601, 13] on link "My Profile" at bounding box center [597, 10] width 104 height 23
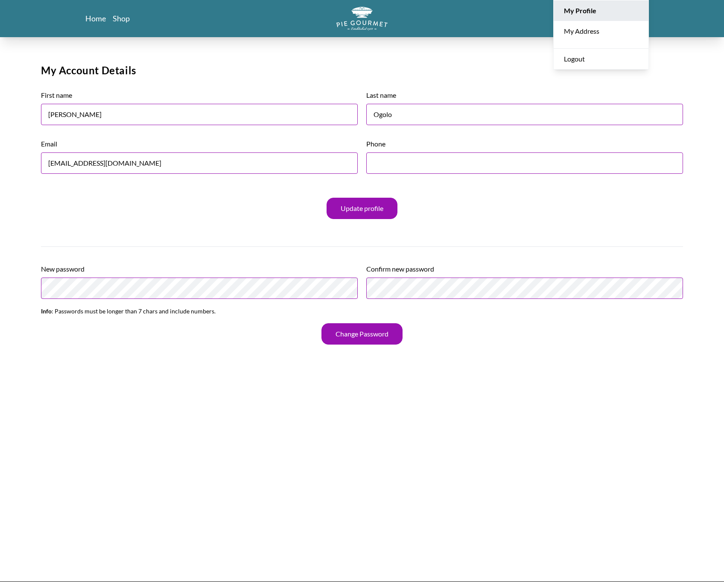
click at [485, 65] on div "Home Shop 4 My Orders My Profile My Address Logout My Account Details First nam…" at bounding box center [362, 333] width 724 height 667
click at [602, 14] on ul "4" at bounding box center [634, 19] width 29 height 10
click at [602, 28] on div "4" at bounding box center [553, 18] width 191 height 23
click at [602, 19] on icon at bounding box center [625, 19] width 4 height 2
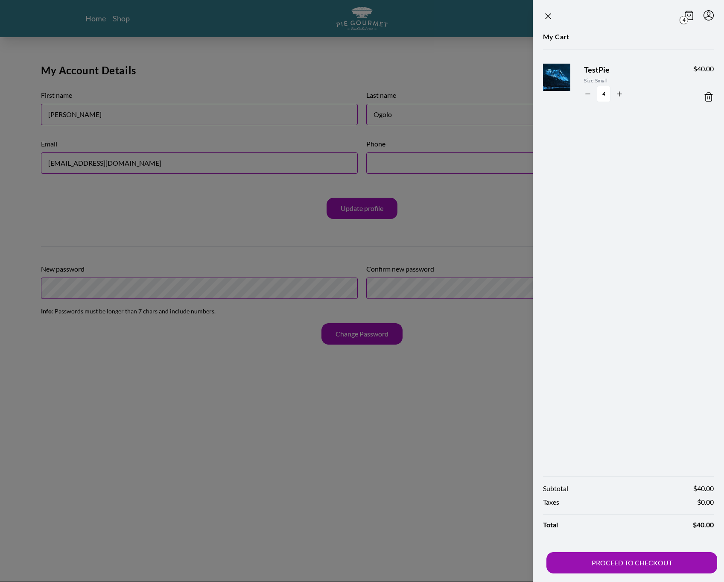
click at [555, 18] on div "4" at bounding box center [628, 16] width 171 height 12
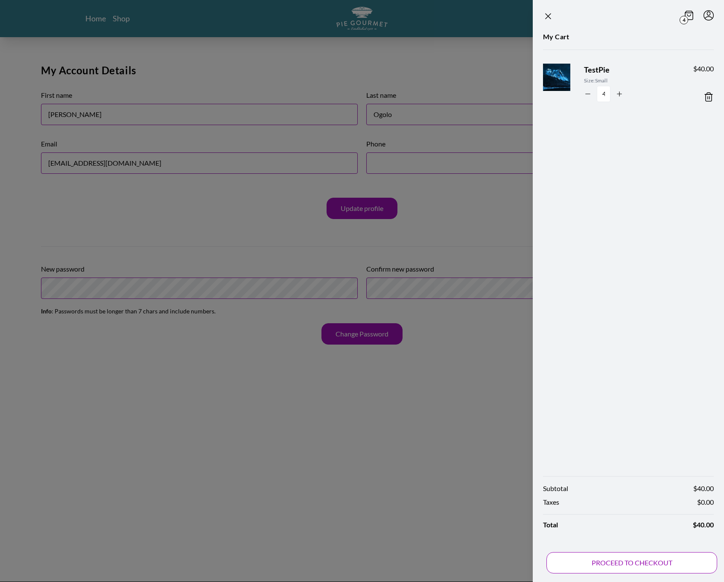
click at [602, 564] on button "PROCEED TO CHECKOUT" at bounding box center [632, 562] width 171 height 21
select select "VA"
select select "AL"
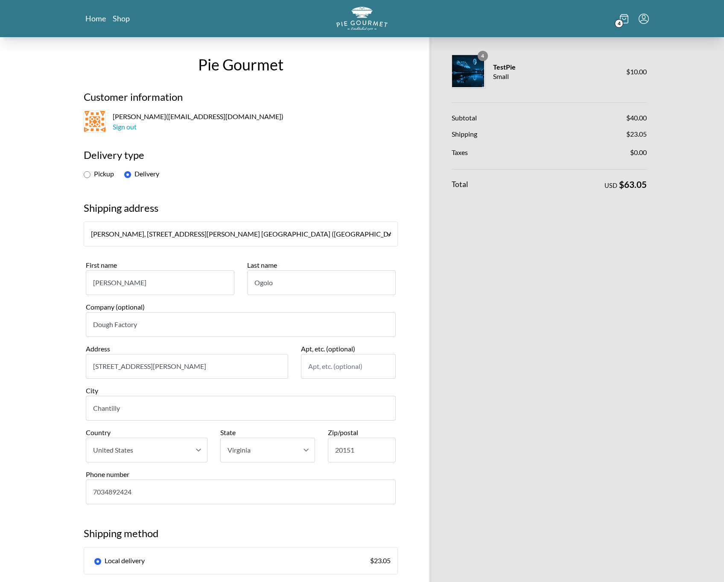
click at [100, 177] on label "Pickup" at bounding box center [99, 174] width 30 height 8
click at [91, 177] on input "Pickup" at bounding box center [87, 174] width 7 height 7
radio input "true"
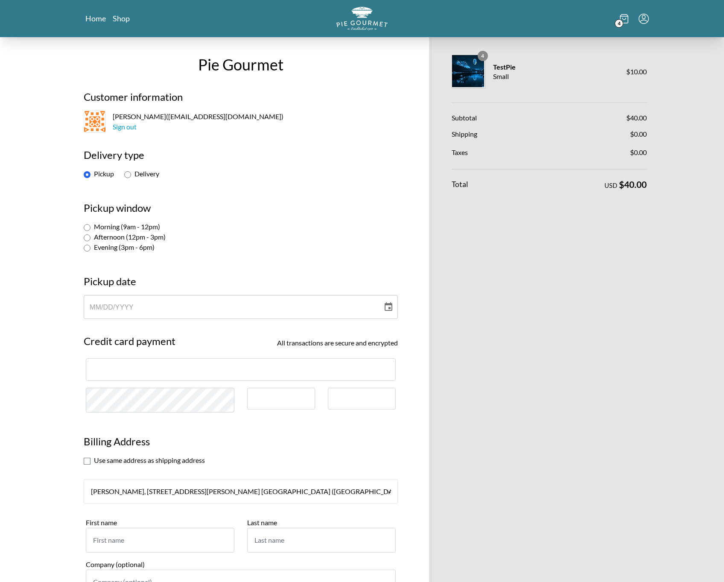
click at [146, 223] on label "Morning (9am - 12pm)" at bounding box center [122, 227] width 76 height 8
click at [91, 224] on input "Morning (9am - 12pm)" at bounding box center [87, 227] width 7 height 7
radio input "true"
click at [177, 285] on h3 "Pickup date" at bounding box center [241, 285] width 314 height 21
click at [174, 299] on div "MM / DD / YYYY" at bounding box center [233, 307] width 287 height 24
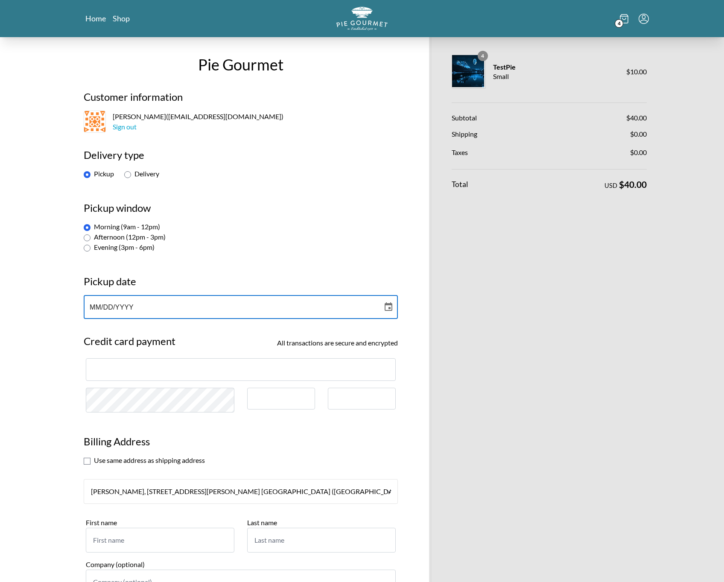
click at [170, 311] on div "MM / DD / YYYY" at bounding box center [233, 307] width 287 height 24
click at [386, 308] on icon "Choose date" at bounding box center [389, 307] width 10 height 10
click at [167, 432] on button "28" at bounding box center [168, 433] width 15 height 15
type input "[DATE]"
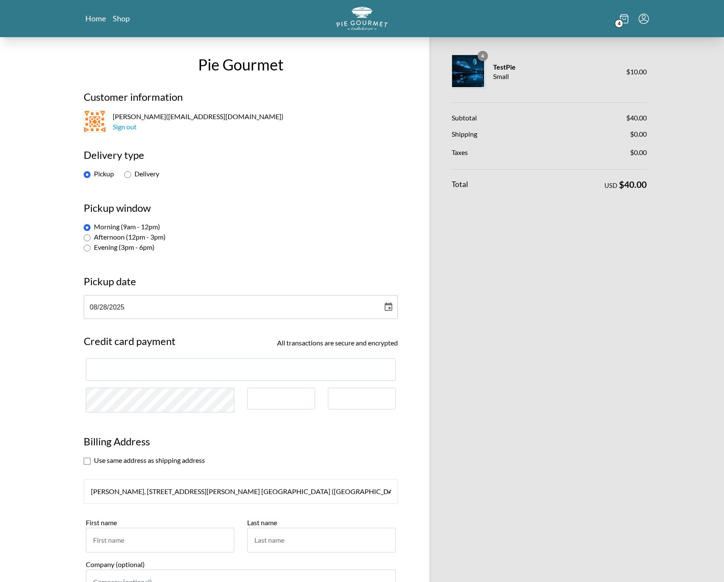
click at [228, 364] on div at bounding box center [241, 369] width 310 height 23
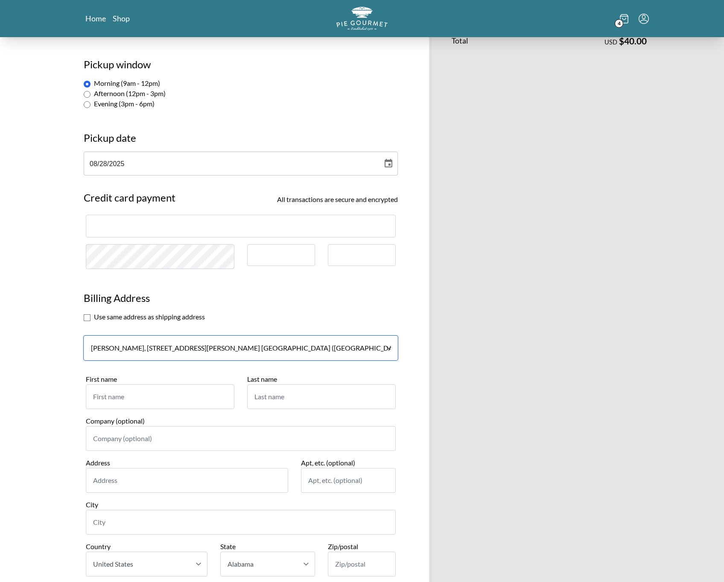
scroll to position [147, 0]
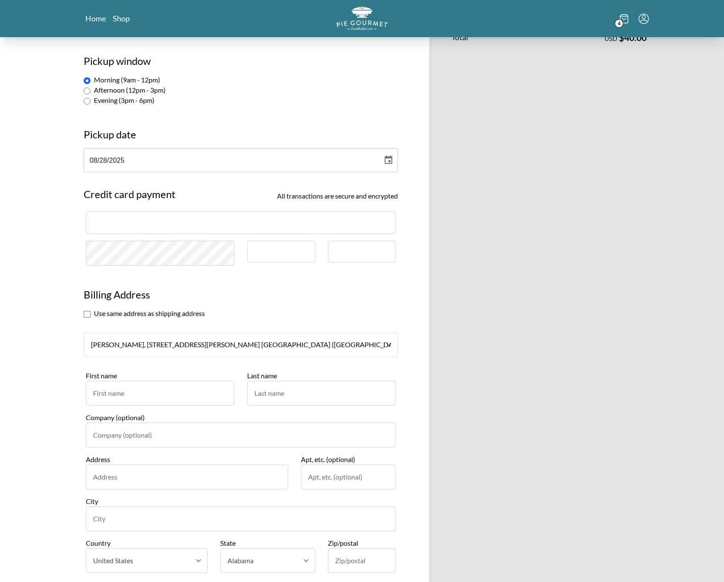
click at [126, 312] on section "Use same address as shipping address" at bounding box center [241, 313] width 314 height 10
click at [88, 317] on input "checkbox" at bounding box center [87, 314] width 7 height 7
checkbox input "true"
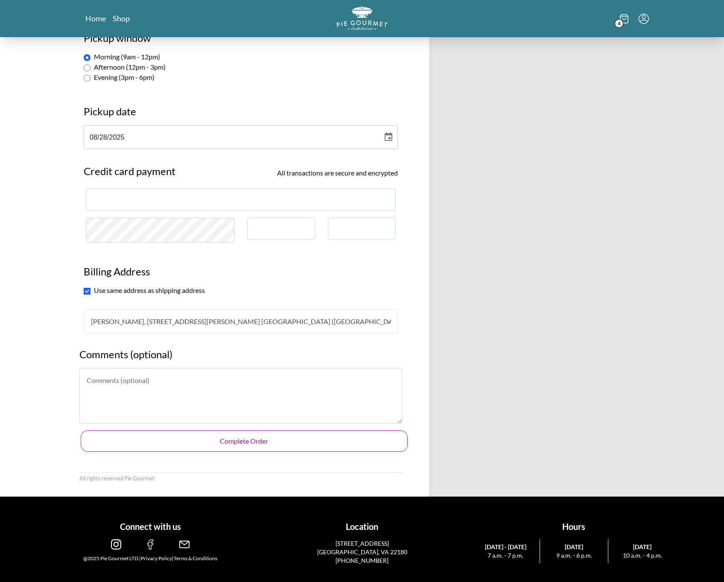
scroll to position [170, 0]
click at [273, 440] on button "Complete Order" at bounding box center [244, 441] width 327 height 21
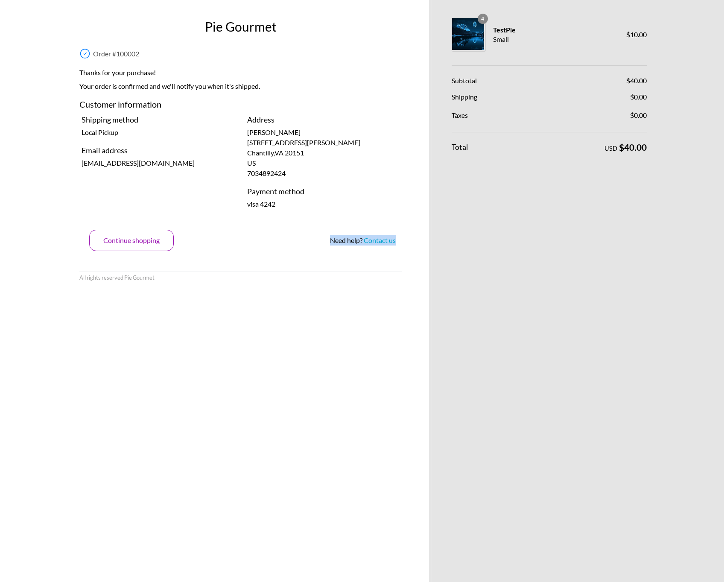
click at [116, 250] on div "Pie Gourmet Order # 100002 Thanks for your purchase! Your order is confirmed an…" at bounding box center [241, 291] width 340 height 582
click at [114, 242] on button "Continue shopping" at bounding box center [131, 240] width 85 height 21
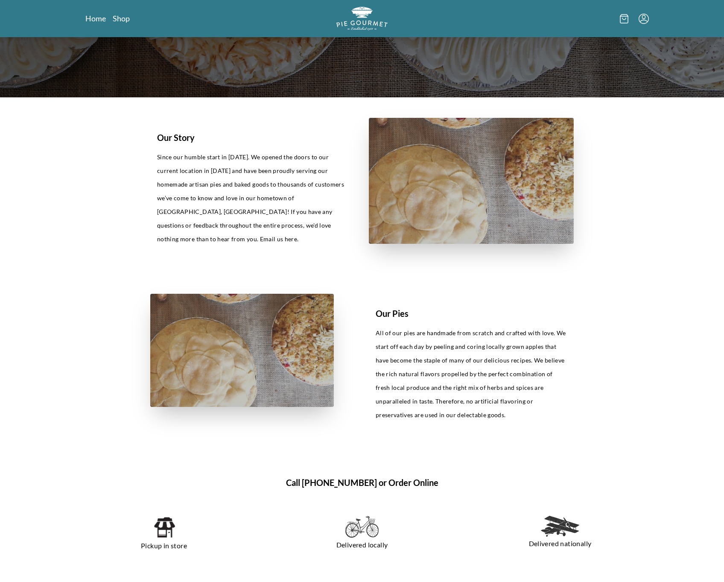
scroll to position [219, 0]
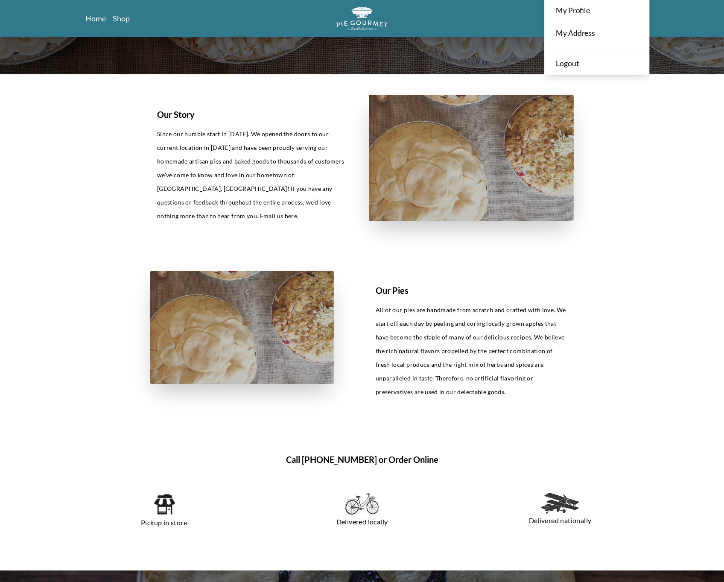
click at [602, 15] on li "My Orders My Profile My Address Logout" at bounding box center [644, 18] width 11 height 11
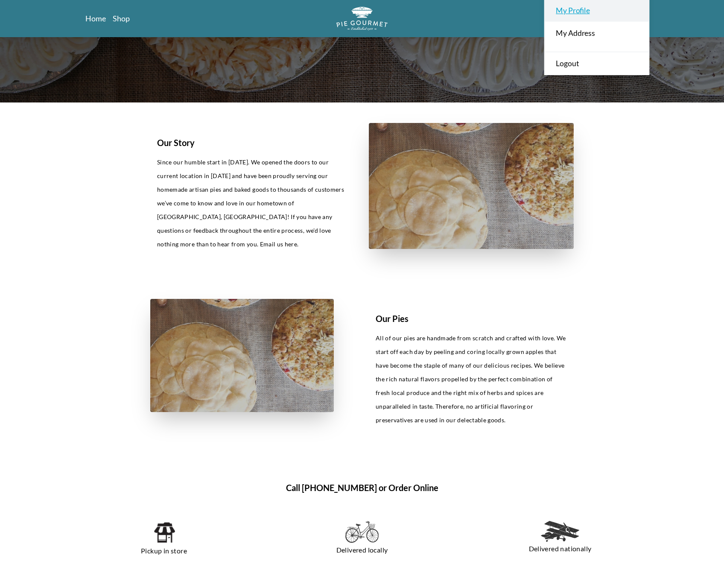
click at [568, 11] on link "My Profile" at bounding box center [597, 10] width 104 height 23
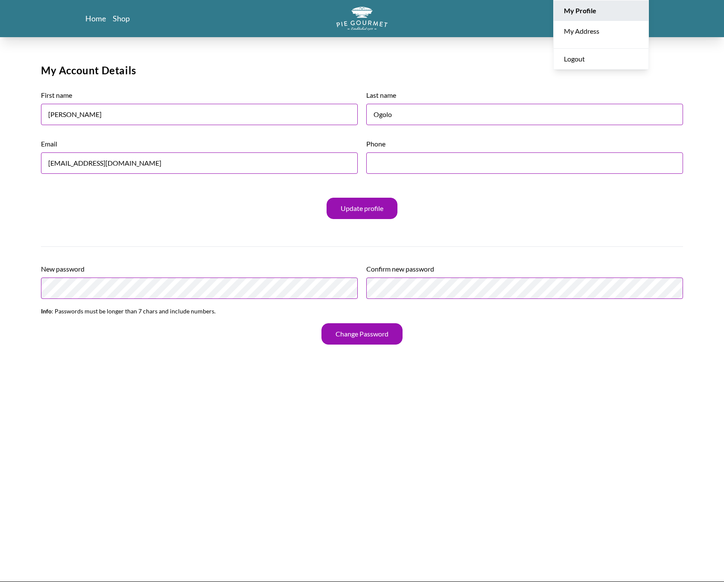
click at [111, 24] on div "Home Shop My Orders My Profile My Address Logout" at bounding box center [362, 18] width 656 height 37
click at [123, 23] on nav "Home Shop" at bounding box center [175, 18] width 181 height 11
click at [602, 17] on icon at bounding box center [624, 18] width 9 height 10
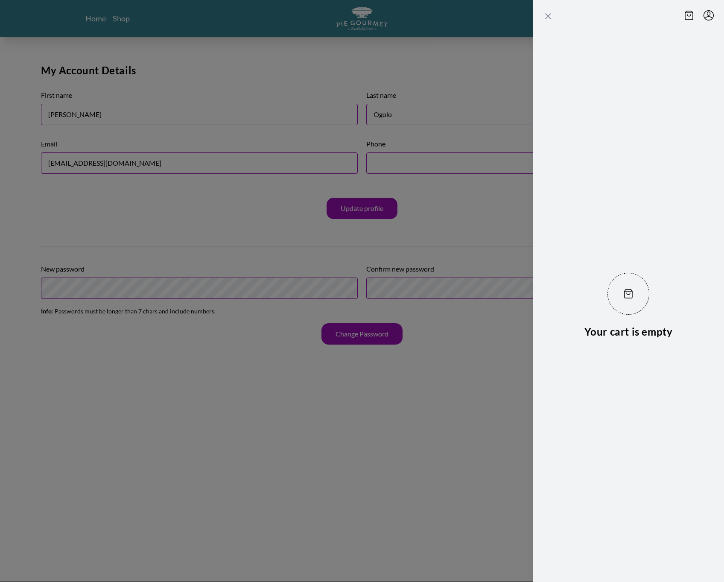
click at [546, 15] on icon "Close panel" at bounding box center [548, 16] width 10 height 10
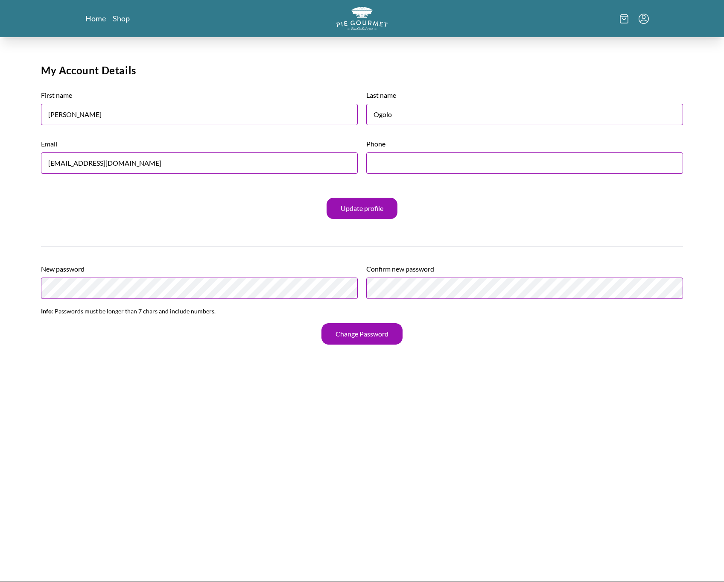
click at [602, 25] on div at bounding box center [553, 18] width 191 height 23
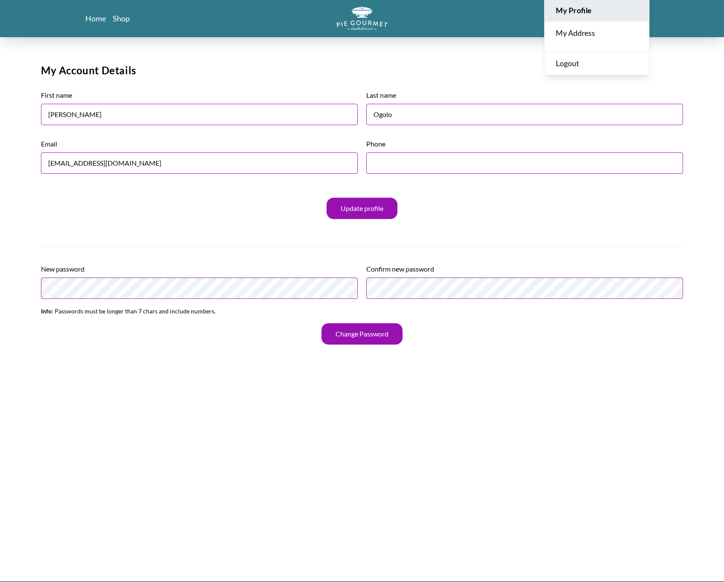
click at [602, 23] on li "My Orders My Profile My Address Logout" at bounding box center [644, 18] width 11 height 11
click at [577, 38] on link "My Address" at bounding box center [597, 32] width 104 height 23
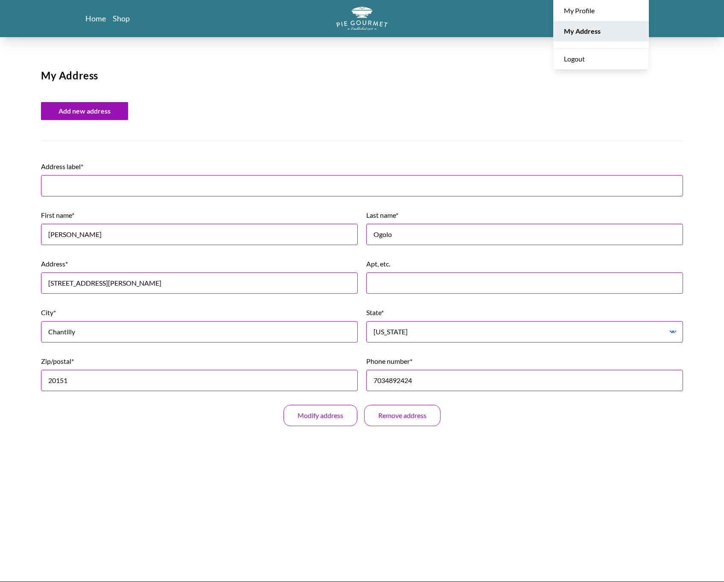
click at [138, 40] on div "Home Shop My Orders My Profile My Address Logout My Address Add new address Add…" at bounding box center [362, 333] width 724 height 667
click at [124, 14] on link "Shop" at bounding box center [121, 18] width 17 height 10
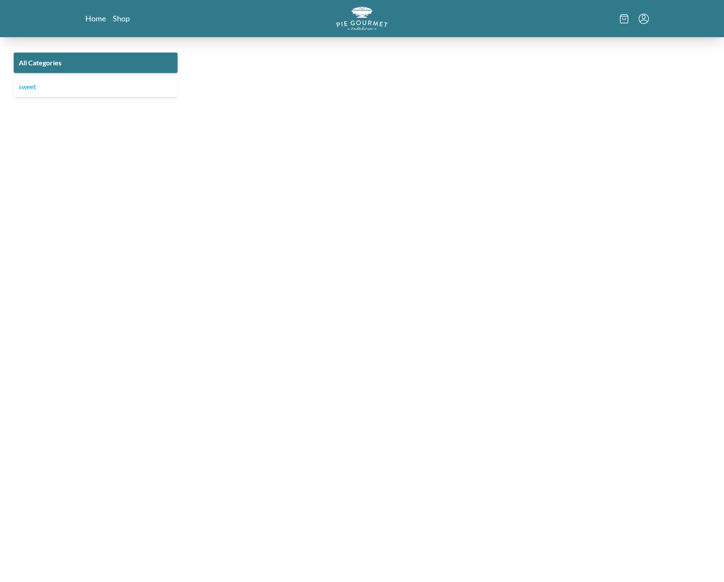
click at [108, 116] on main "All Categories sweet" at bounding box center [362, 314] width 724 height 545
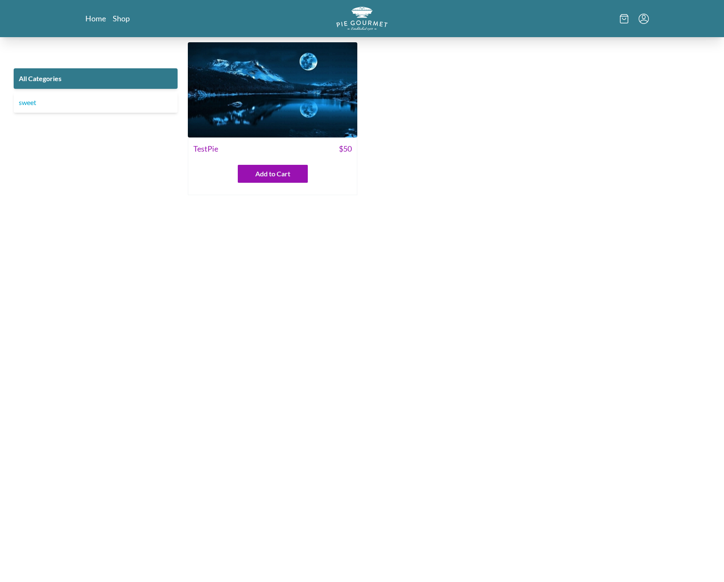
click at [602, 18] on ul at bounding box center [634, 19] width 29 height 10
click at [602, 18] on li at bounding box center [644, 18] width 11 height 11
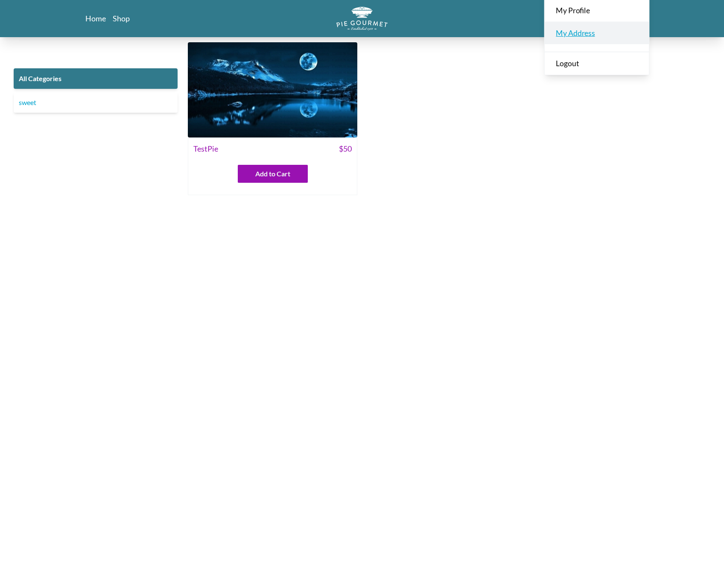
click at [602, 31] on link "My Address" at bounding box center [597, 32] width 104 height 23
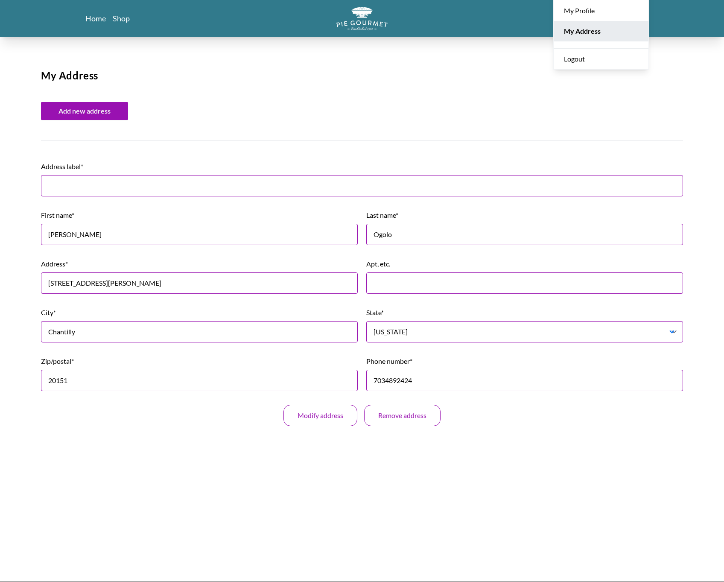
click at [77, 123] on div "Home Shop My Orders My Profile My Address Logout My Address Add new address Add…" at bounding box center [362, 333] width 724 height 667
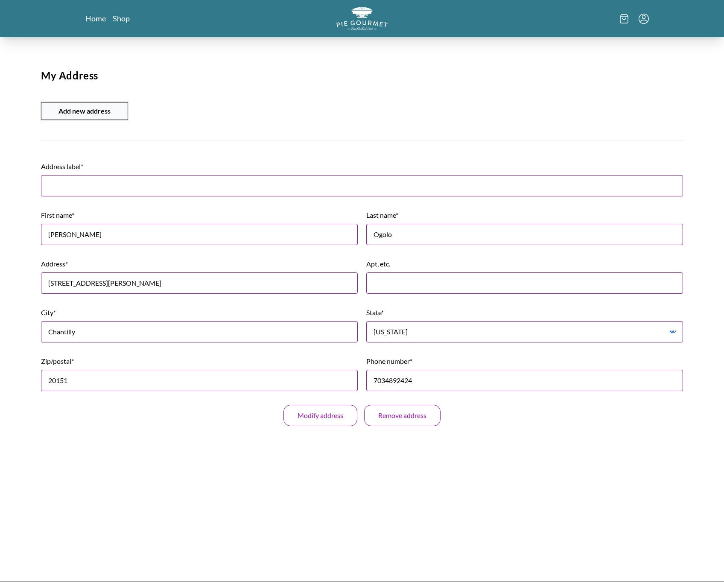
click at [77, 108] on button "Add new address" at bounding box center [84, 111] width 87 height 18
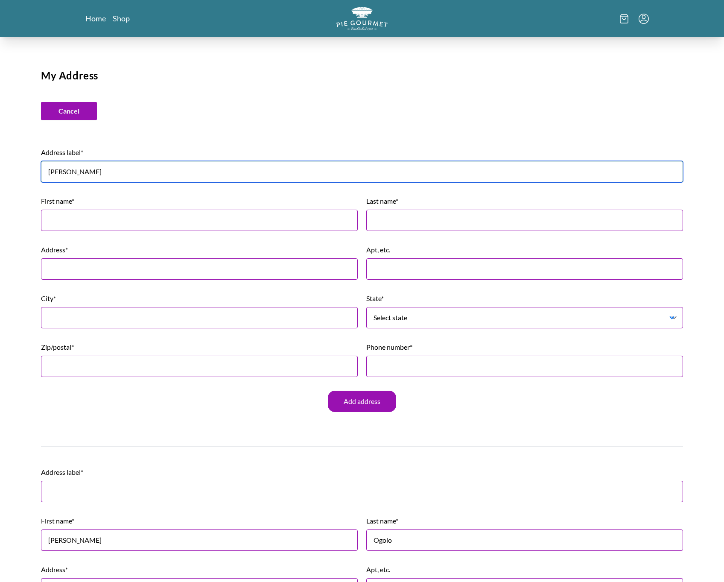
click at [141, 174] on input "[PERSON_NAME]" at bounding box center [362, 171] width 642 height 21
type input "[PERSON_NAME] - [GEOGRAPHIC_DATA]"
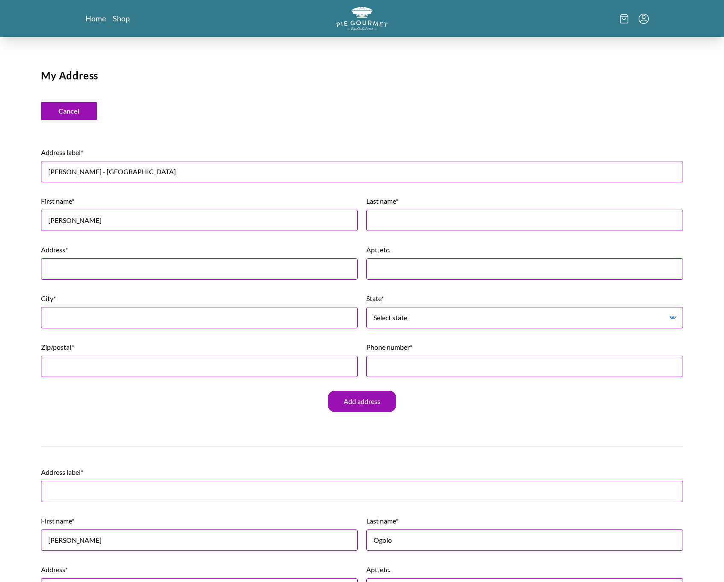
click at [132, 208] on div "First name* [PERSON_NAME]" at bounding box center [199, 213] width 317 height 35
click at [144, 223] on input "[PERSON_NAME]" at bounding box center [199, 220] width 317 height 21
type input "[PERSON_NAME]"
paste input "[STREET_ADDRESS]"
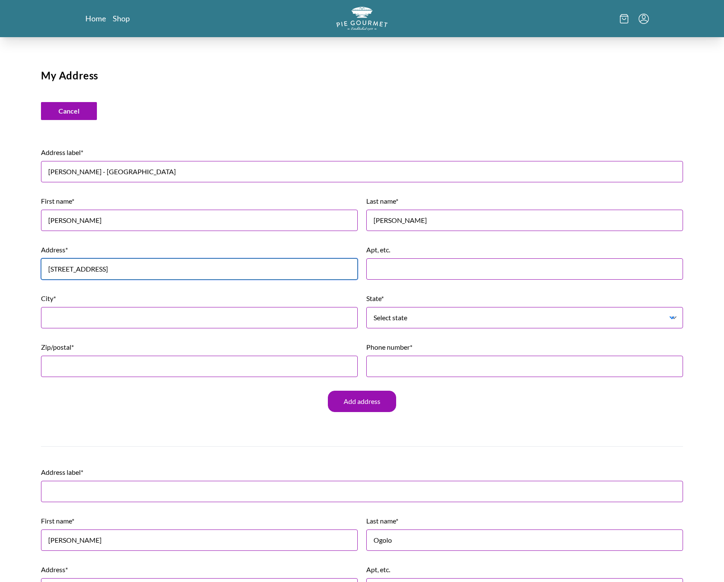
type input "[STREET_ADDRESS]"
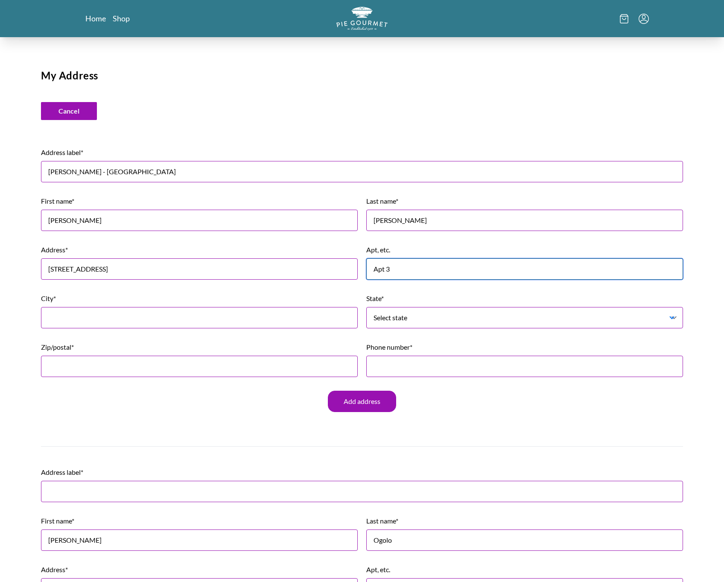
type input "Apt 3"
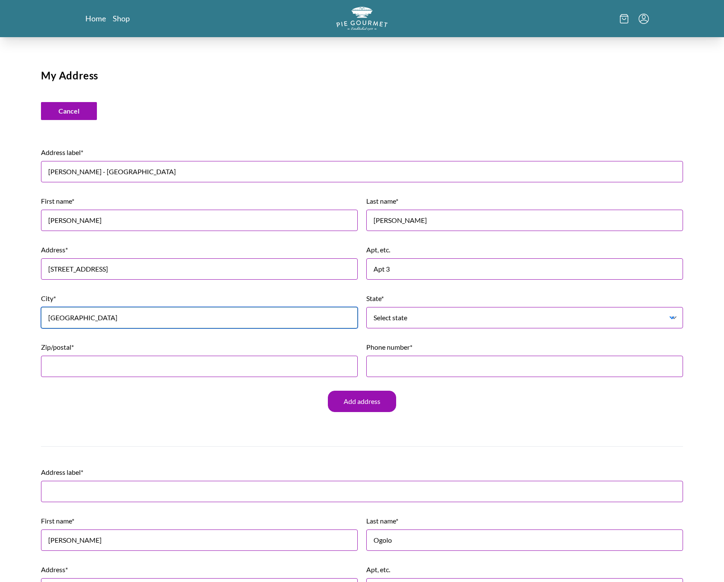
type input "[GEOGRAPHIC_DATA]"
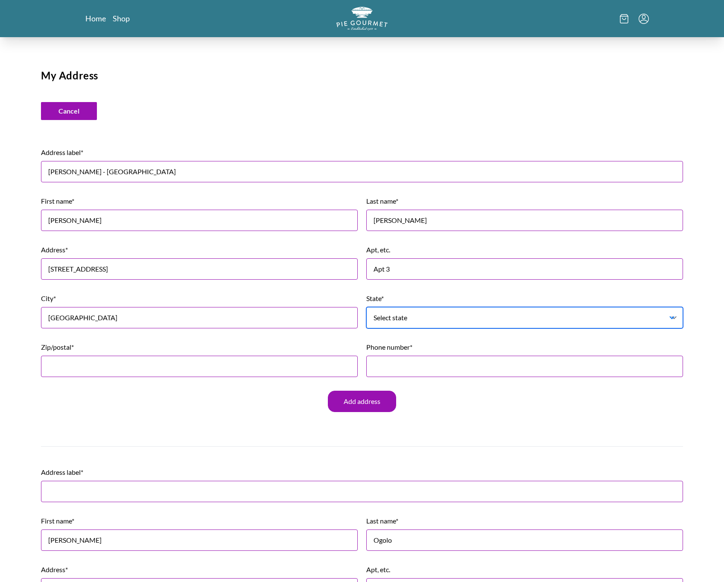
select select "[US_STATE]"
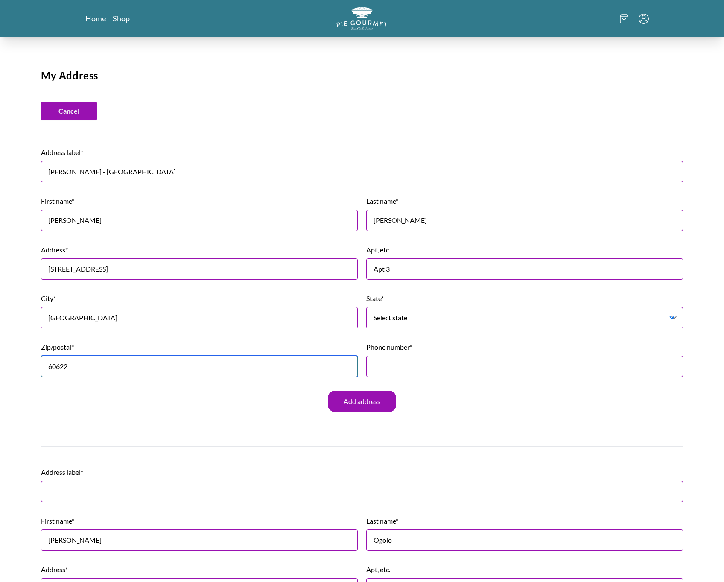
type input "60622"
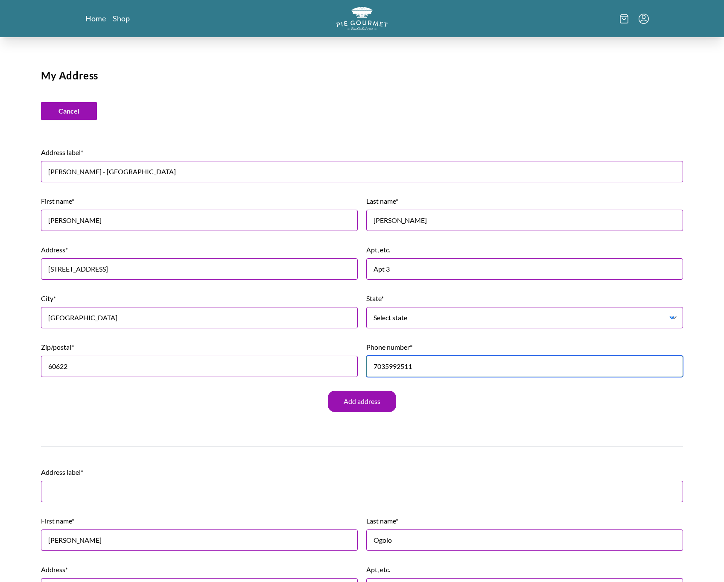
type input "7035992511"
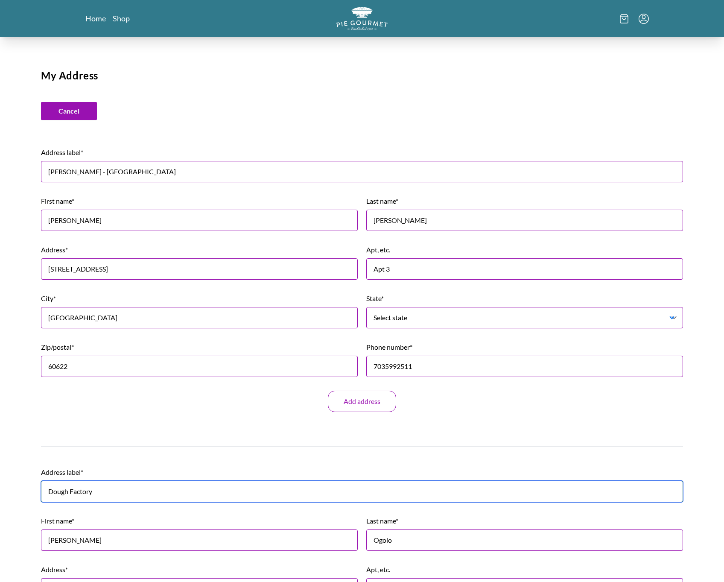
type input "Dough Factory"
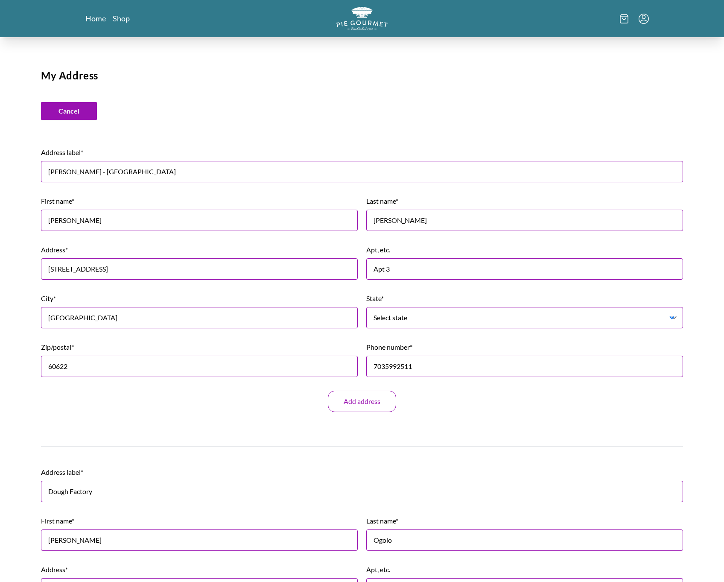
click at [368, 411] on button "Add address" at bounding box center [362, 401] width 68 height 21
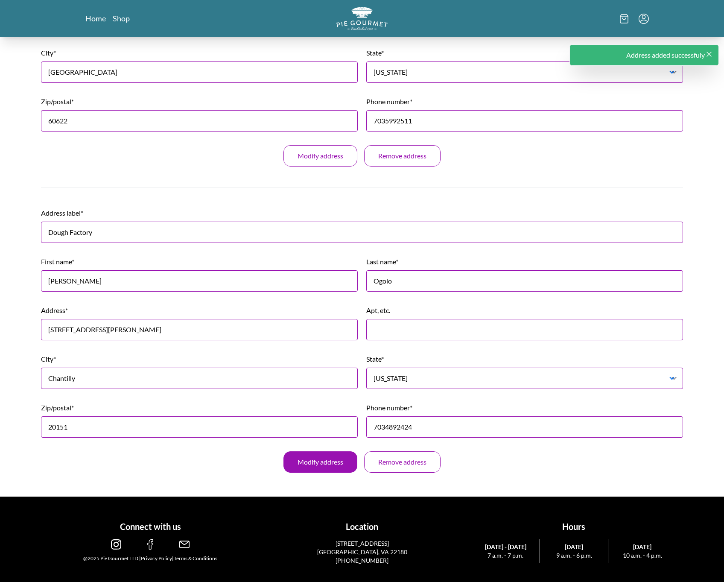
scroll to position [260, 0]
click at [316, 465] on button "Modify address" at bounding box center [321, 461] width 74 height 21
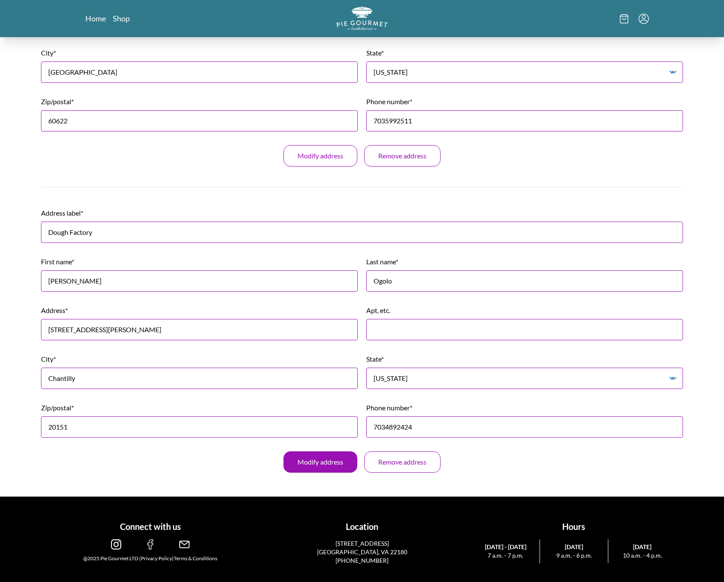
click at [309, 460] on button "Modify address" at bounding box center [321, 461] width 74 height 21
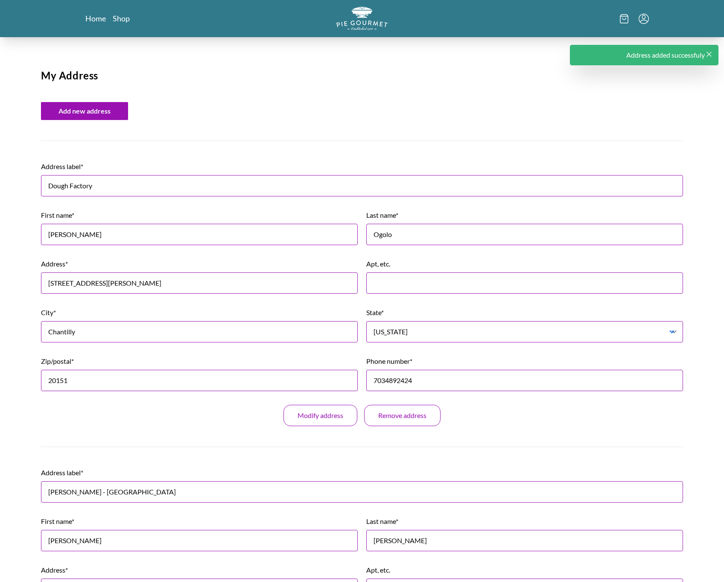
scroll to position [0, 0]
click at [602, 22] on div at bounding box center [553, 18] width 191 height 23
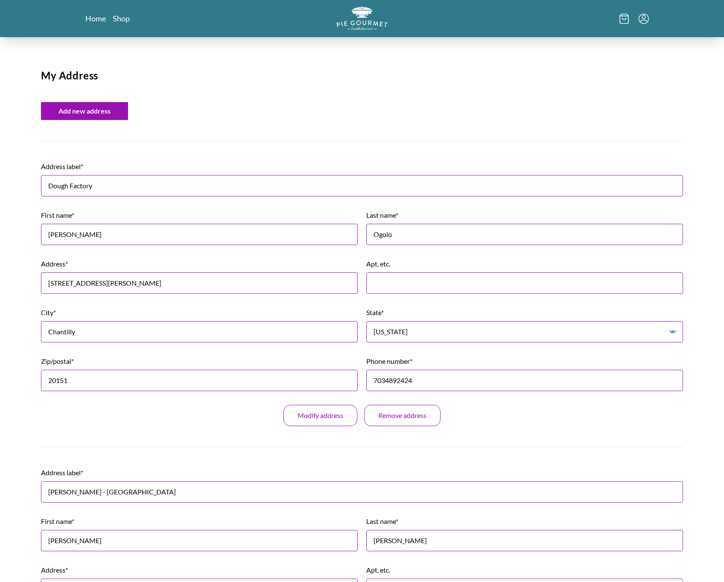
click at [602, 18] on icon at bounding box center [624, 18] width 9 height 10
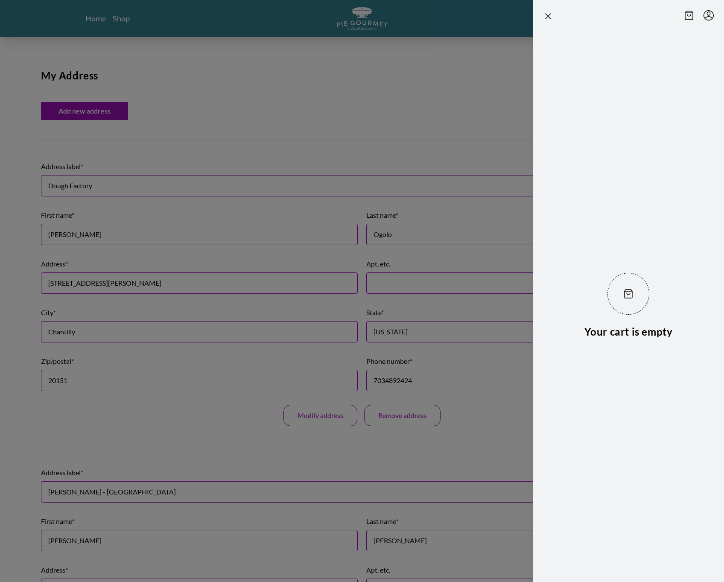
click at [174, 104] on div at bounding box center [362, 291] width 724 height 582
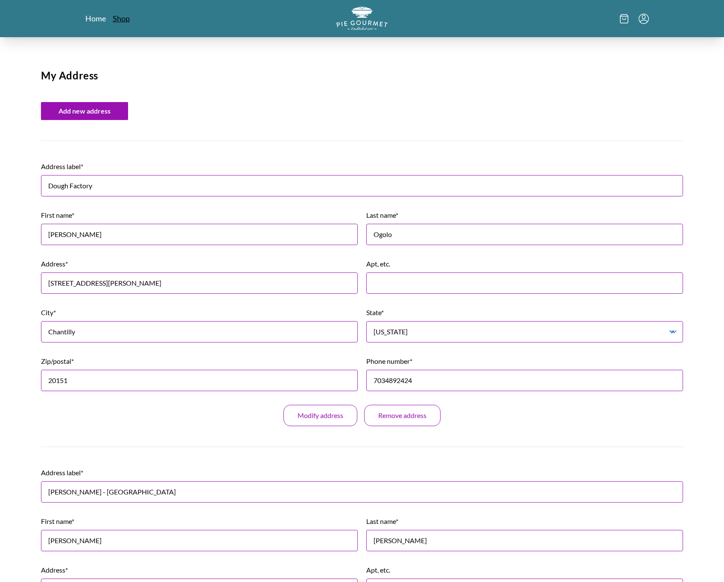
click at [122, 17] on link "Shop" at bounding box center [121, 18] width 17 height 10
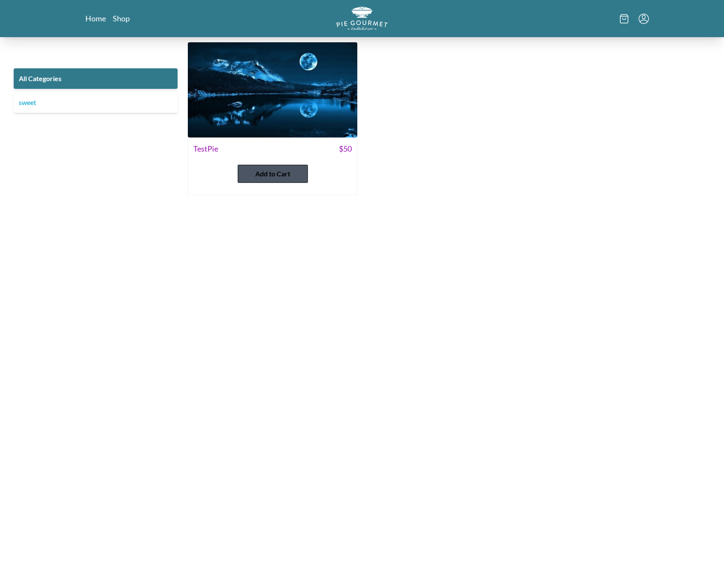
click at [256, 180] on button "Add to Cart" at bounding box center [273, 174] width 70 height 18
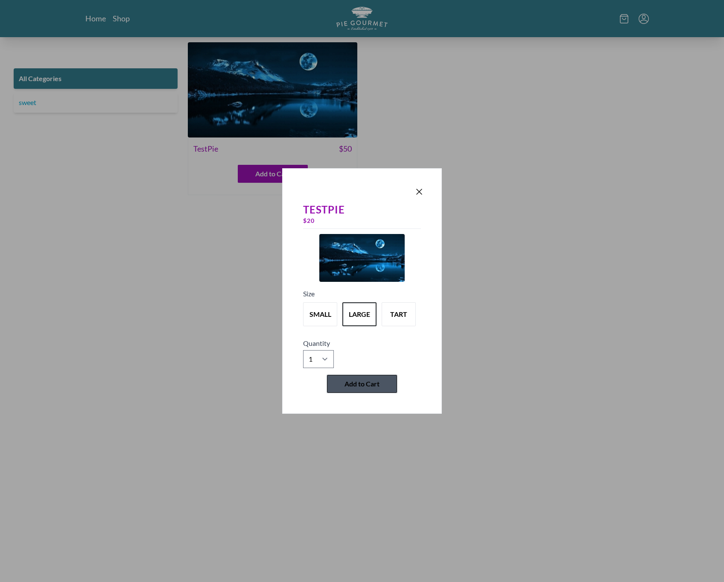
click at [355, 380] on span "Add to Cart" at bounding box center [362, 384] width 35 height 10
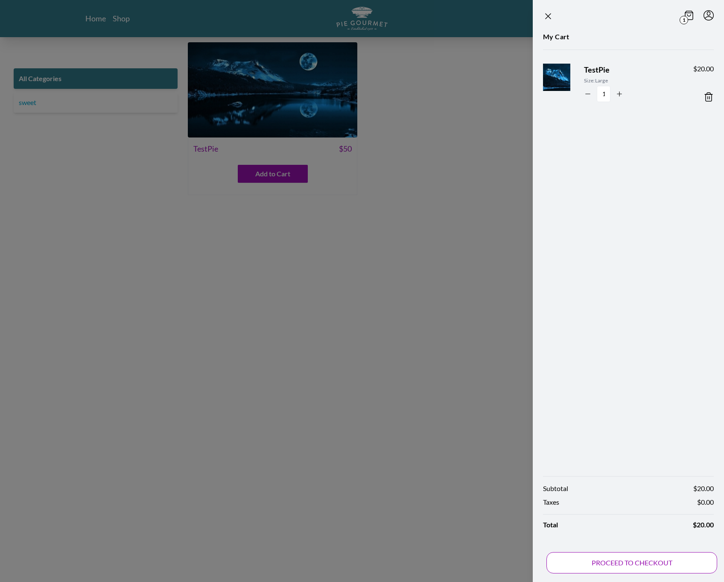
click at [601, 569] on button "PROCEED TO CHECKOUT" at bounding box center [632, 562] width 171 height 21
select select "AL"
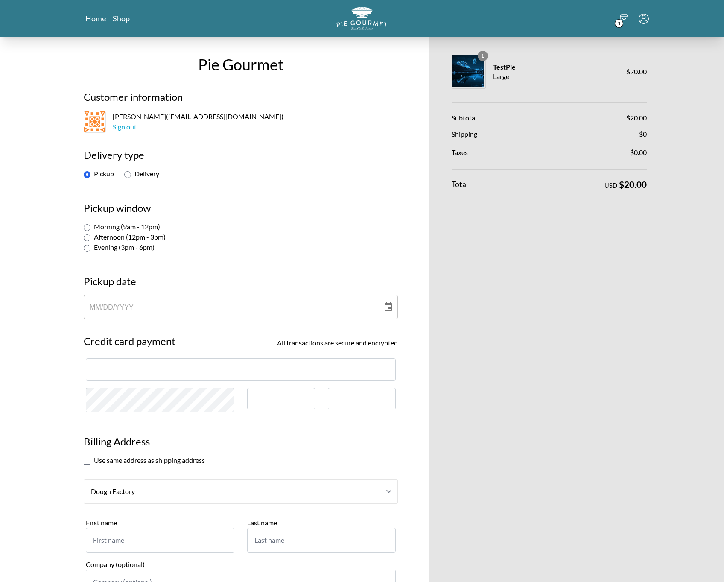
click at [146, 174] on label "Delivery" at bounding box center [141, 174] width 35 height 8
click at [131, 174] on input "Delivery" at bounding box center [127, 174] width 7 height 7
radio input "true"
select select "VA"
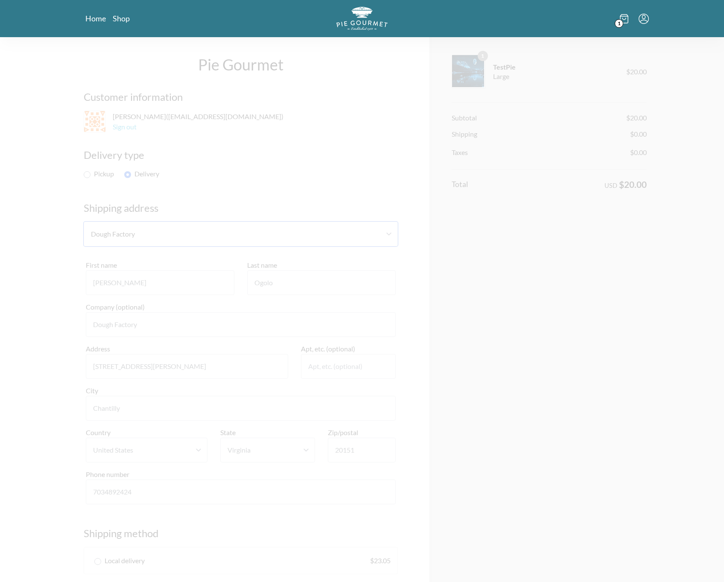
select select "1"
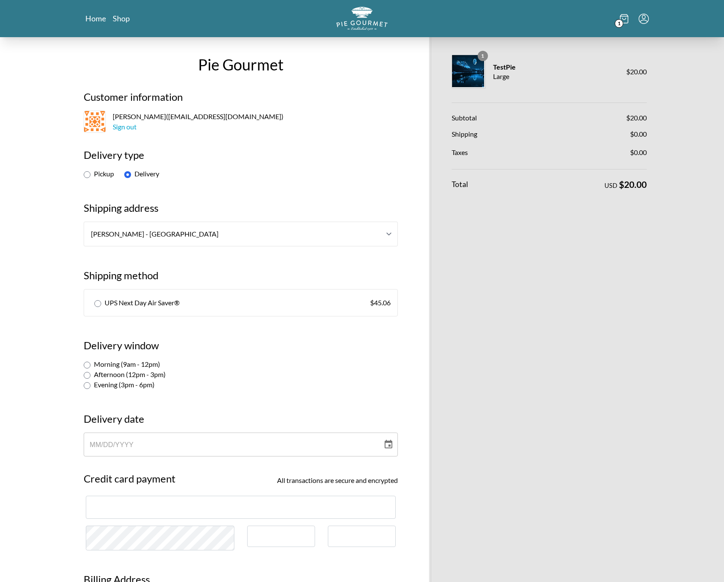
click at [158, 307] on span "UPS Next Day Air Saver®" at bounding box center [142, 303] width 75 height 10
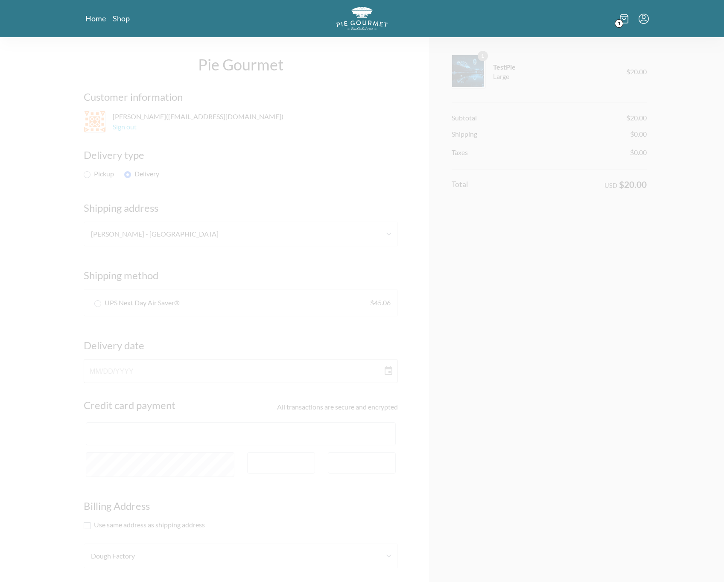
radio input "true"
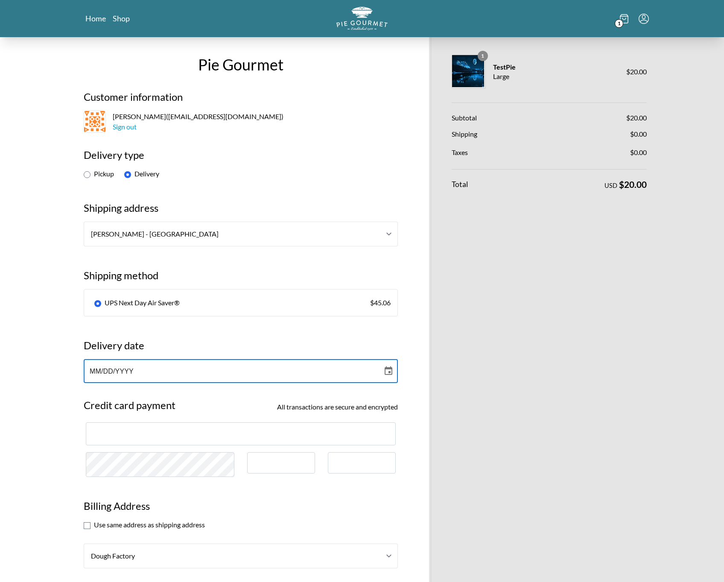
click at [91, 377] on div "MM / DD / YYYY" at bounding box center [233, 371] width 287 height 24
click at [390, 365] on button "Choose date" at bounding box center [388, 371] width 17 height 17
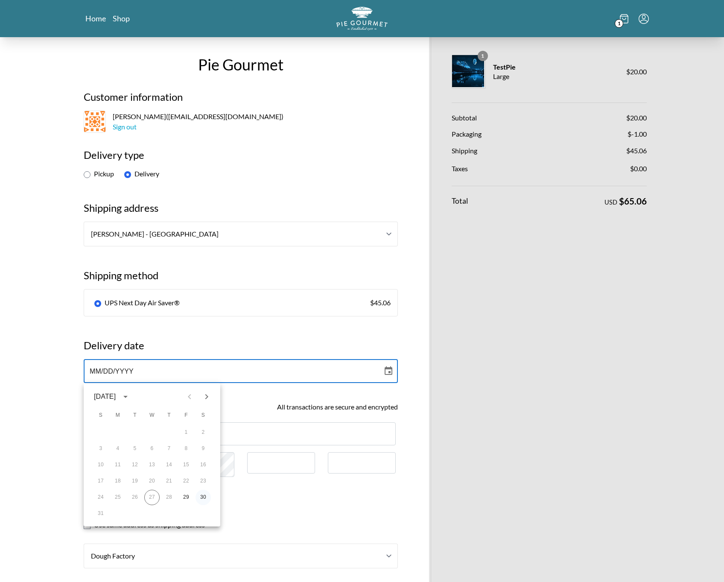
click at [202, 496] on button "30" at bounding box center [203, 497] width 15 height 15
type input "[DATE]"
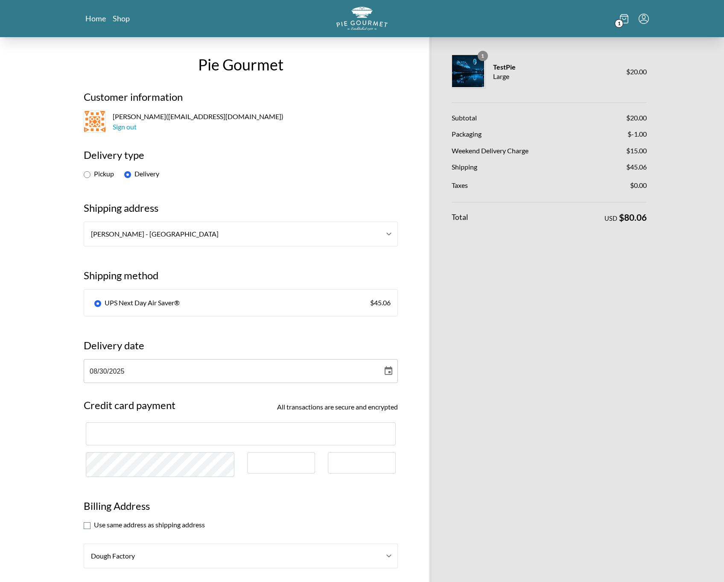
click at [205, 389] on div "Pie Gourmet Customer information [PERSON_NAME] ( [EMAIL_ADDRESS][DOMAIN_NAME] )…" at bounding box center [241, 513] width 340 height 952
click at [205, 367] on div "[DATE]" at bounding box center [233, 371] width 287 height 24
click at [388, 368] on icon "Choose date, selected date is Aug 30, 2025" at bounding box center [389, 370] width 8 height 9
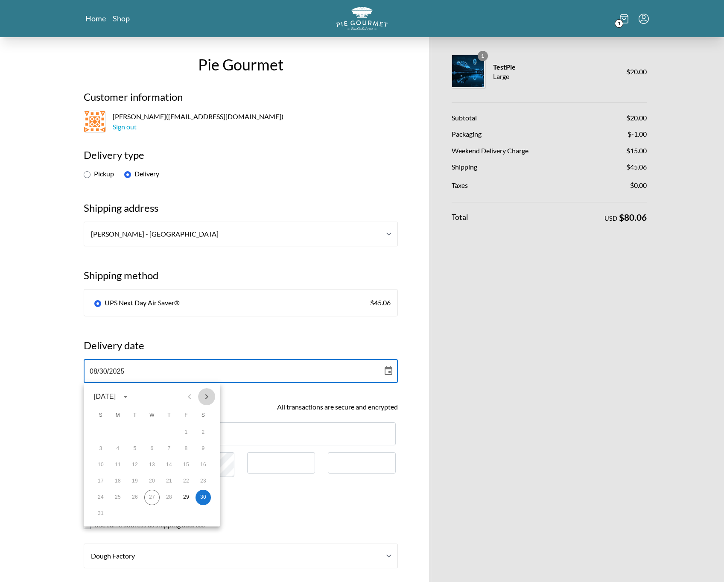
click at [212, 392] on button "Next month" at bounding box center [206, 396] width 17 height 17
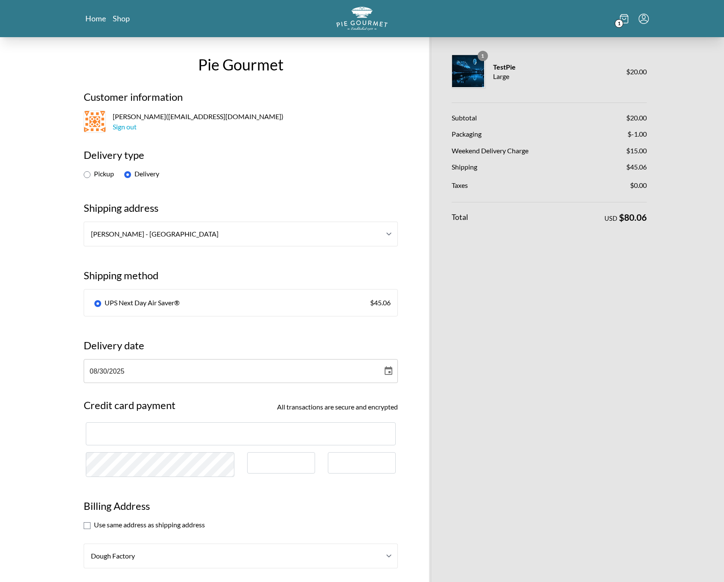
click at [313, 461] on div at bounding box center [281, 463] width 68 height 22
click at [92, 527] on section "Use same address as shipping address" at bounding box center [241, 525] width 314 height 10
click at [90, 527] on input "checkbox" at bounding box center [87, 525] width 7 height 7
checkbox input "true"
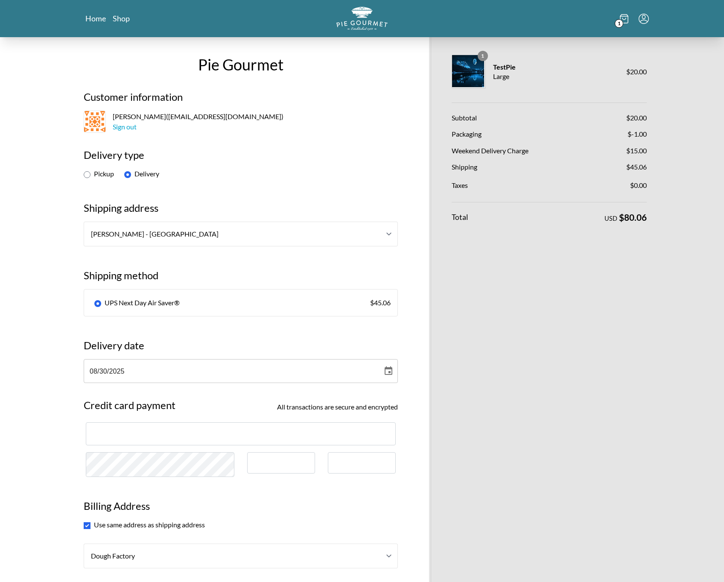
select select "1"
click at [118, 511] on h3 "Billing Address" at bounding box center [241, 509] width 314 height 21
click at [118, 523] on section "Use same address as shipping address" at bounding box center [241, 525] width 314 height 10
click at [85, 524] on input "checkbox" at bounding box center [87, 525] width 7 height 7
checkbox input "false"
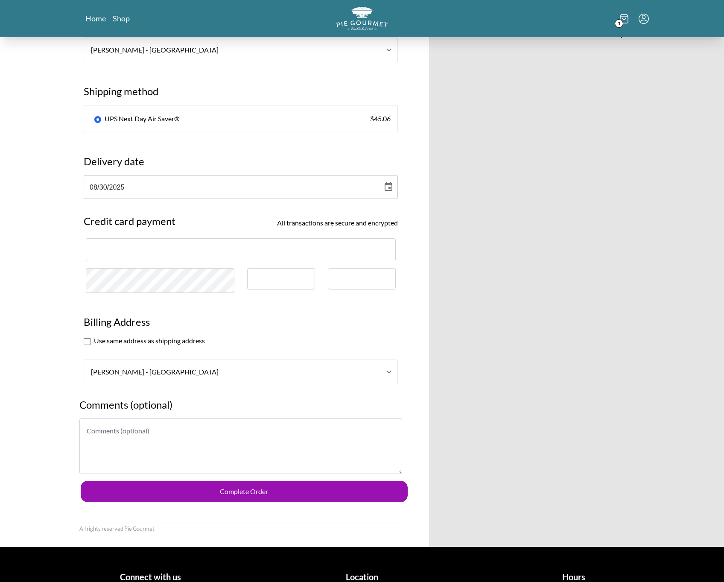
scroll to position [208, 0]
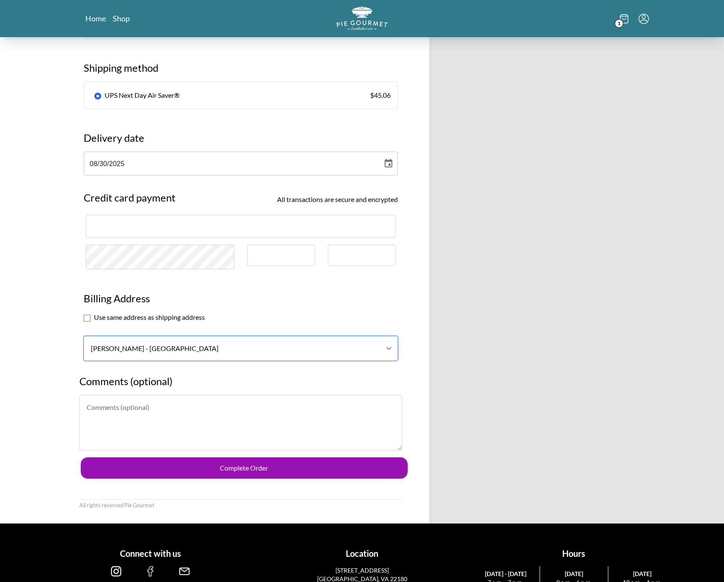
select select "0"
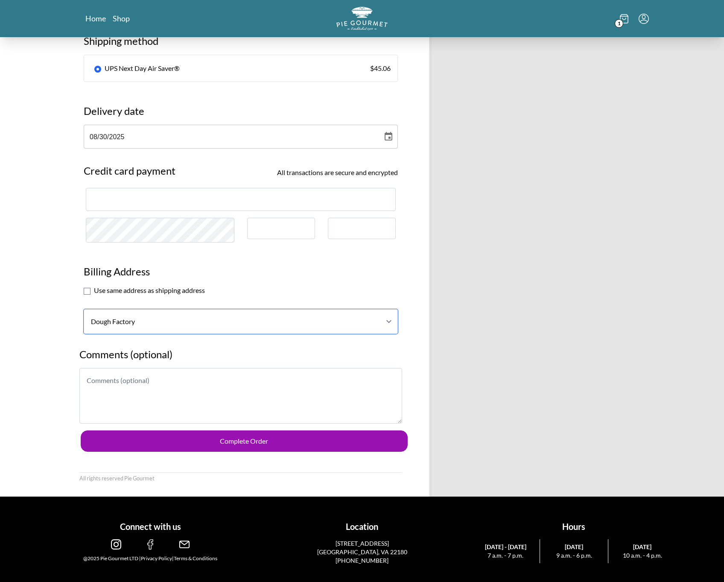
scroll to position [234, 0]
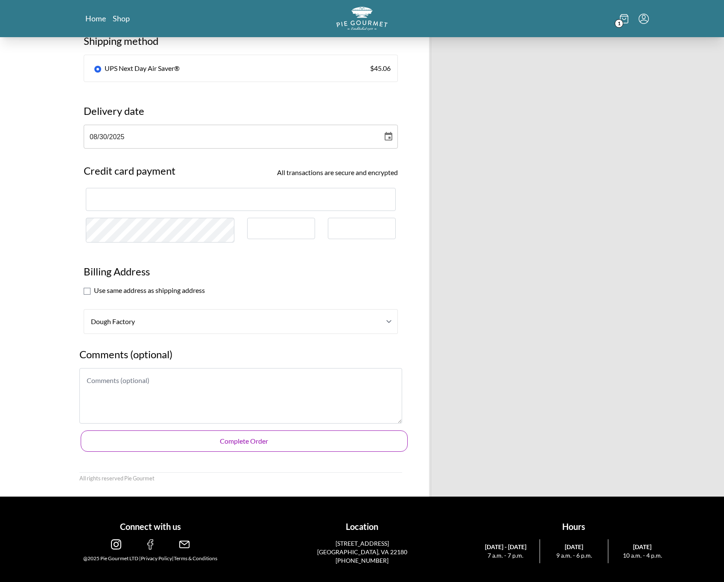
click at [263, 438] on button "Complete Order" at bounding box center [244, 441] width 327 height 21
